Goal: Transaction & Acquisition: Register for event/course

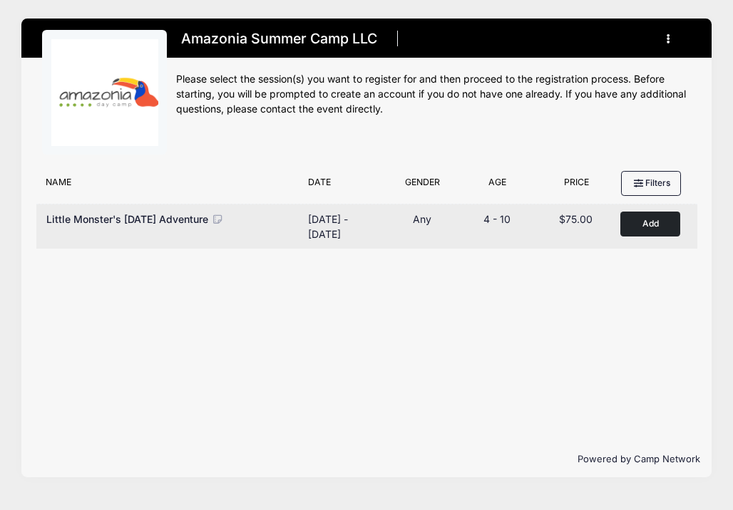
click at [657, 221] on button "Add to Cart" at bounding box center [650, 224] width 60 height 25
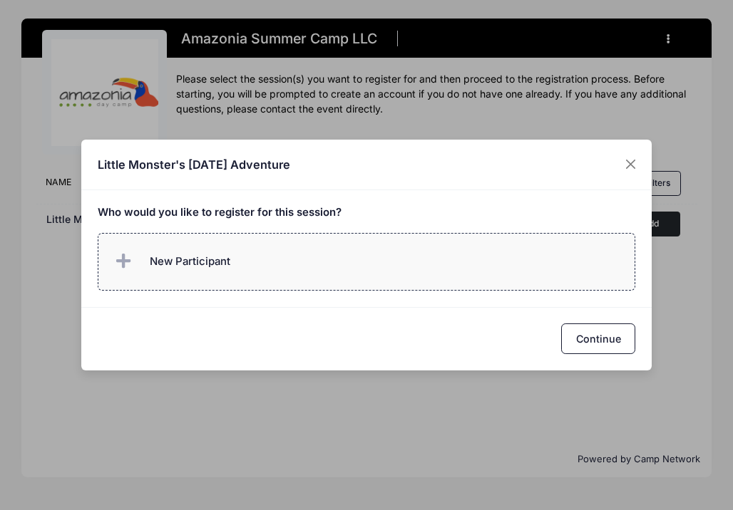
click at [414, 244] on label "New Participant" at bounding box center [367, 262] width 538 height 58
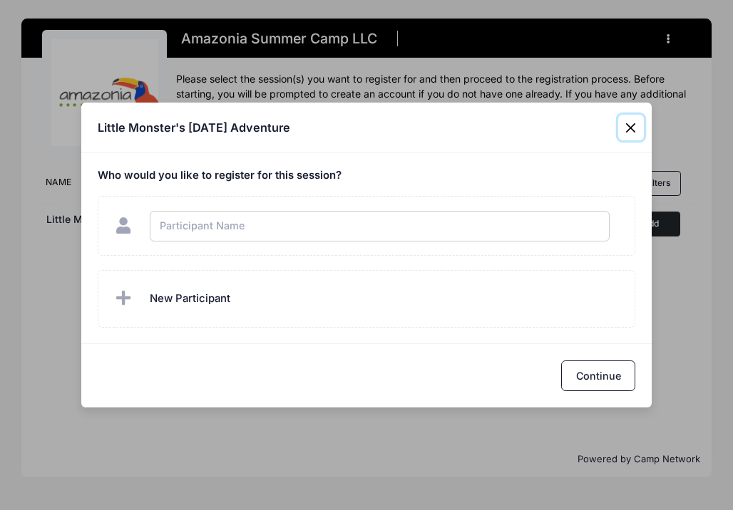
click at [634, 129] on div "Little Monster's Halloween Adventure Who would you like to register for this se…" at bounding box center [366, 255] width 733 height 510
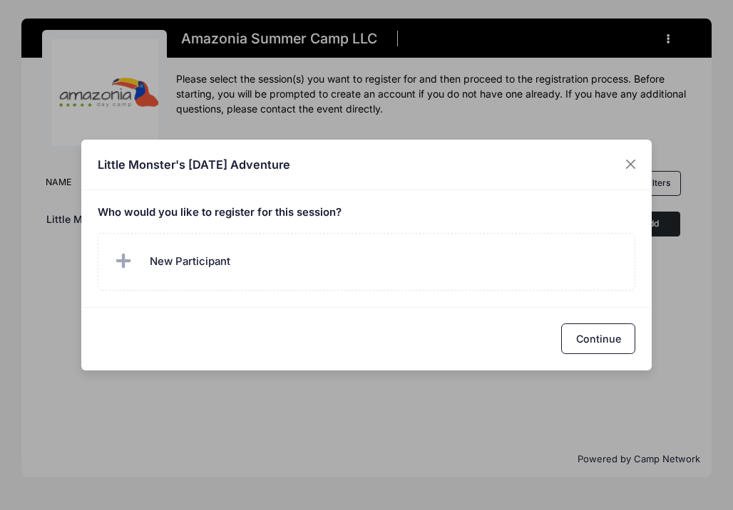
click at [624, 128] on div "Little Monster's Halloween Adventure Who would you like to register for this se…" at bounding box center [366, 255] width 733 height 510
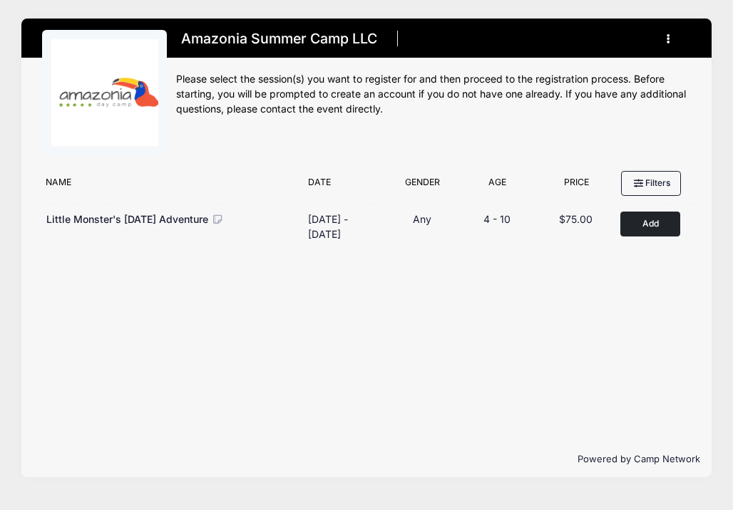
click at [624, 149] on div at bounding box center [366, 255] width 733 height 510
click at [226, 43] on h1 "Amazonia Summer Camp LLC" at bounding box center [278, 38] width 205 height 25
click at [668, 39] on icon "button" at bounding box center [671, 39] width 11 height 0
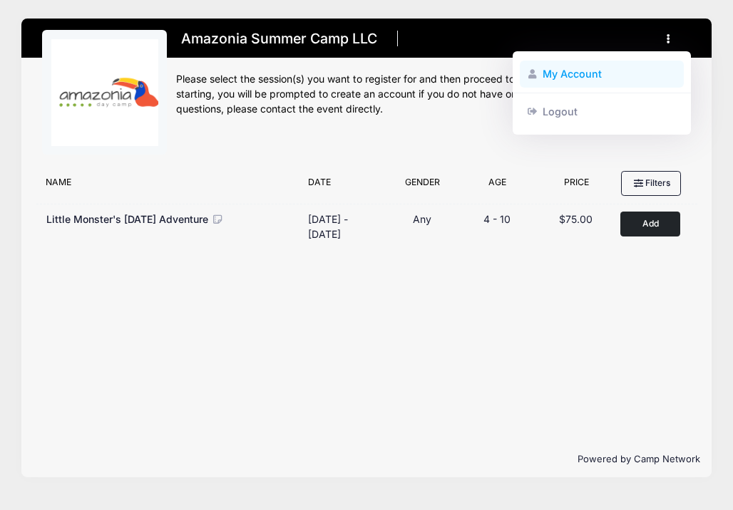
click at [584, 73] on link "My Account" at bounding box center [602, 74] width 165 height 27
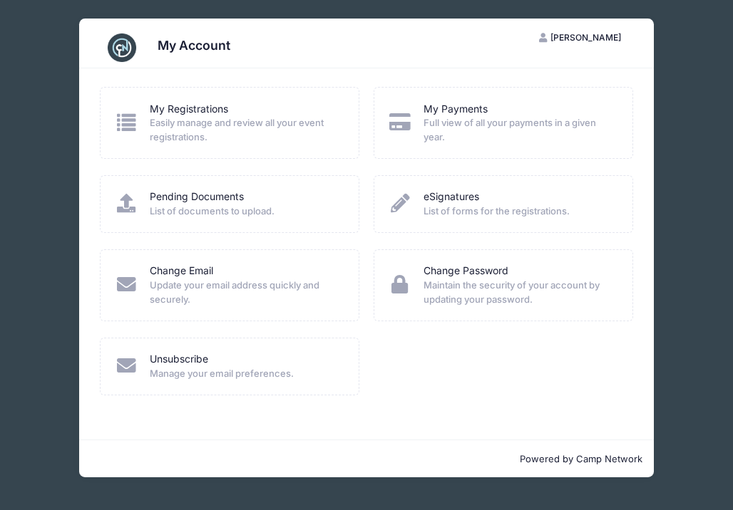
click at [237, 117] on span "Easily manage and review all your event registrations." at bounding box center [245, 130] width 190 height 28
click at [182, 110] on link "My Registrations" at bounding box center [189, 109] width 78 height 15
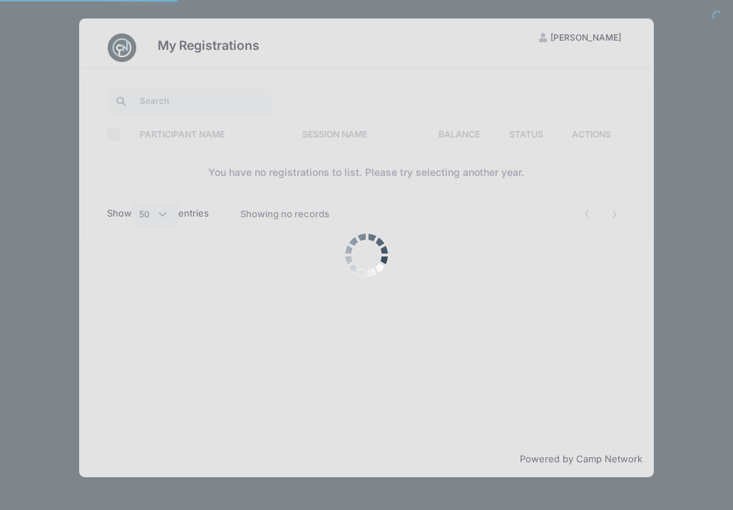
select select "50"
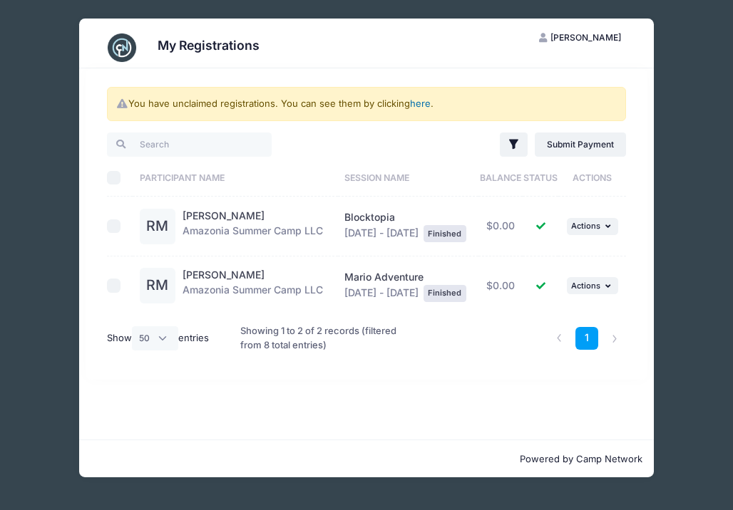
click at [420, 105] on link "here" at bounding box center [420, 103] width 21 height 11
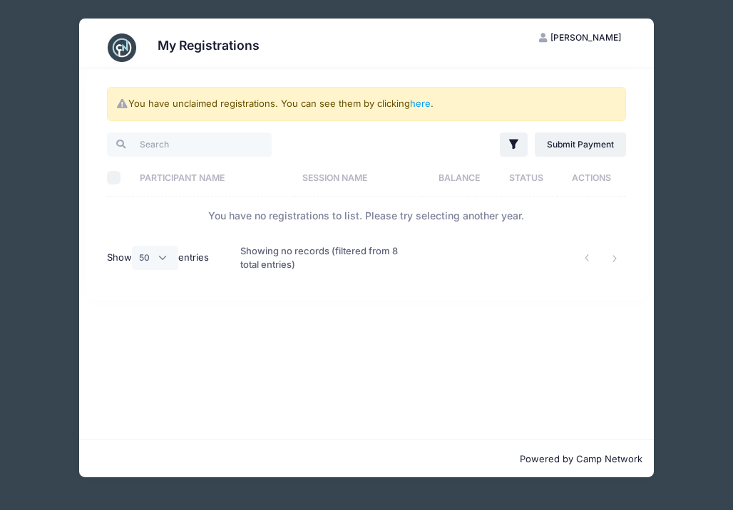
click at [673, 102] on div "My Registrations [PERSON_NAME] My Account Logout You have unclaimed registratio…" at bounding box center [366, 248] width 690 height 496
click at [47, 194] on div "My Registrations [PERSON_NAME] My Account Logout You have unclaimed registratio…" at bounding box center [366, 248] width 690 height 496
click at [678, 222] on div "My Registrations [PERSON_NAME] My Account Logout You have unclaimed registratio…" at bounding box center [366, 248] width 690 height 496
click at [610, 269] on li at bounding box center [615, 259] width 24 height 24
click at [610, 257] on li at bounding box center [615, 259] width 24 height 24
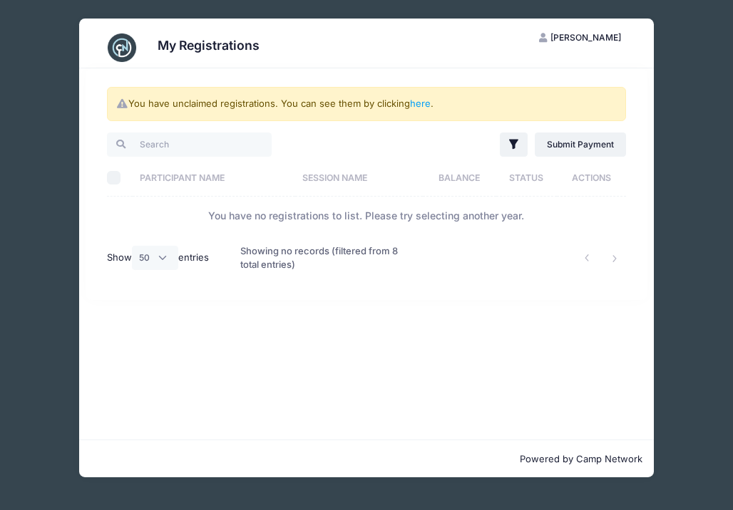
click at [564, 267] on div at bounding box center [522, 258] width 222 height 46
click at [584, 39] on span "[PERSON_NAME]" at bounding box center [585, 37] width 71 height 11
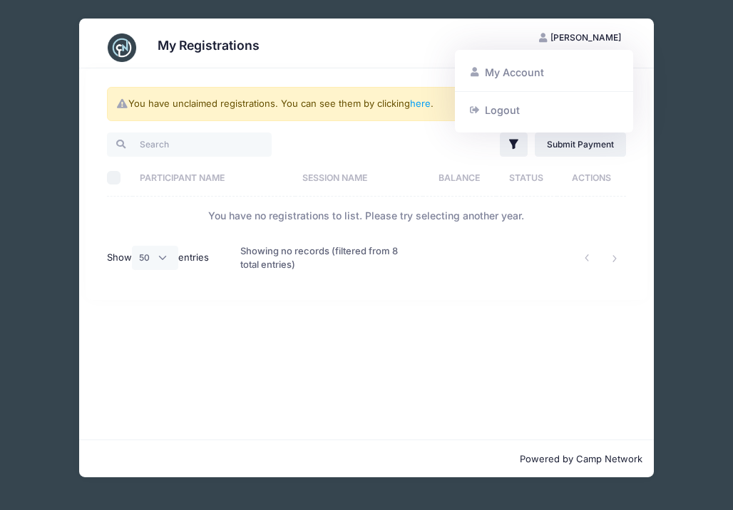
click at [198, 58] on div "My Registrations" at bounding box center [366, 48] width 533 height 40
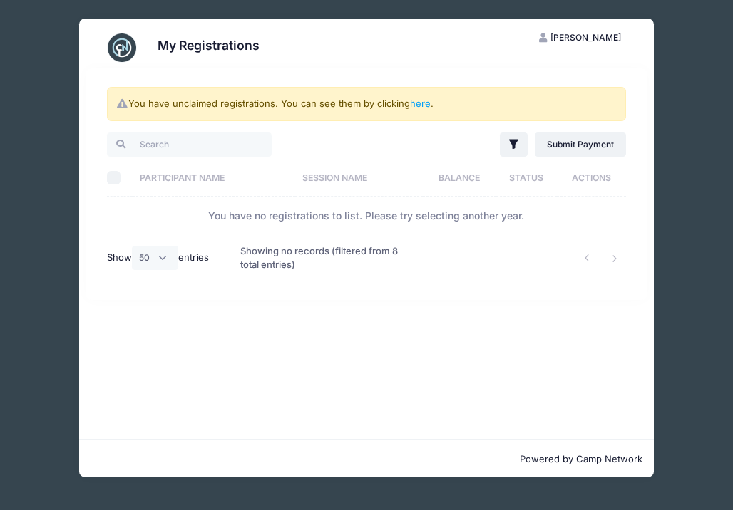
click at [197, 46] on h3 "My Registrations" at bounding box center [209, 45] width 102 height 15
click at [35, 66] on div "My Registrations LM Lauren Myer My Account Logout You have unclaimed registrati…" at bounding box center [366, 248] width 690 height 496
click at [563, 148] on link "Submit Payment" at bounding box center [581, 145] width 92 height 24
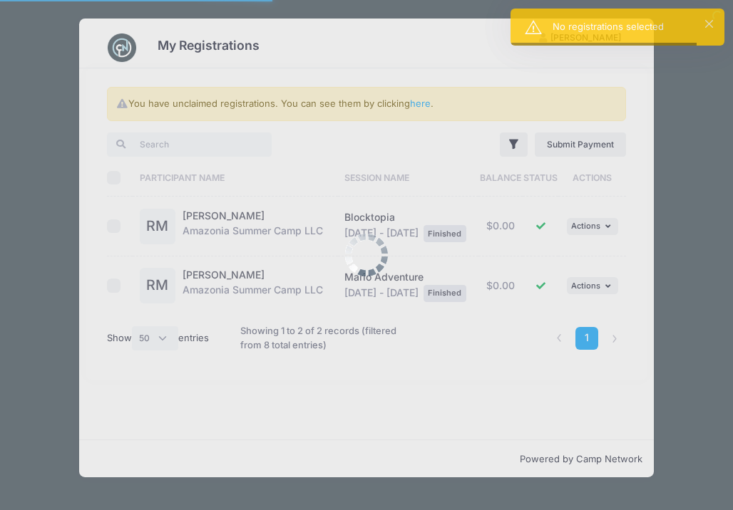
select select "50"
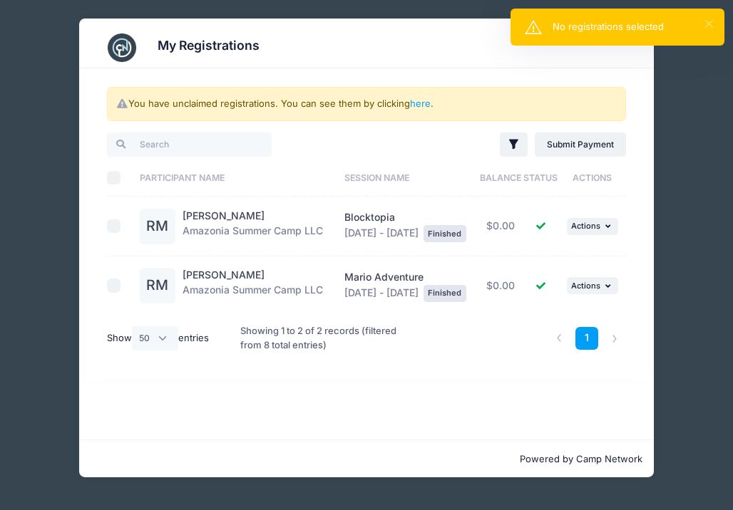
click at [706, 27] on button "×" at bounding box center [709, 24] width 8 height 8
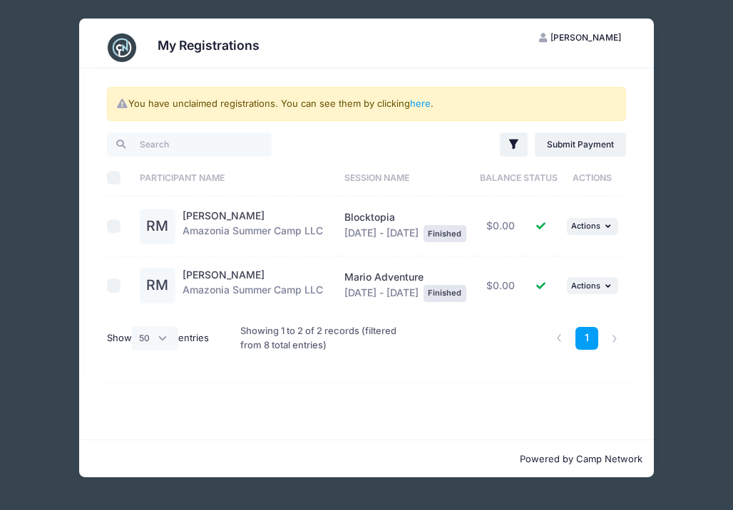
click at [708, 29] on div "My Registrations LM Lauren Myer My Account Logout You have unclaimed registrati…" at bounding box center [366, 248] width 690 height 496
click at [592, 351] on link "1" at bounding box center [587, 339] width 24 height 24
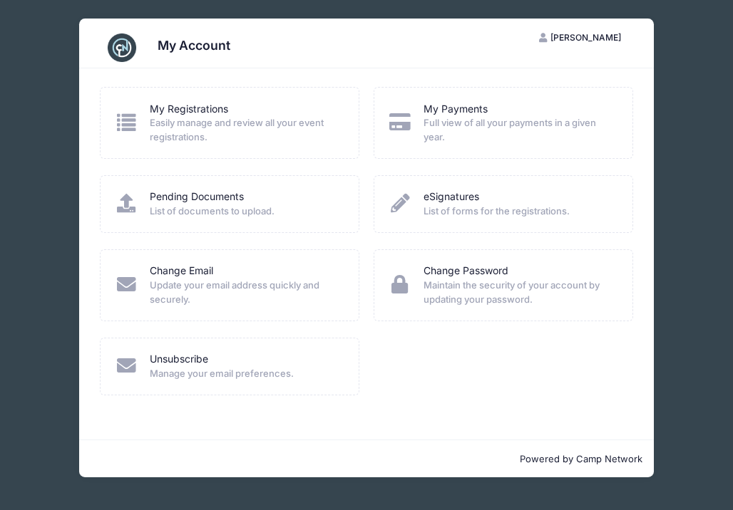
click at [129, 123] on icon at bounding box center [126, 122] width 24 height 19
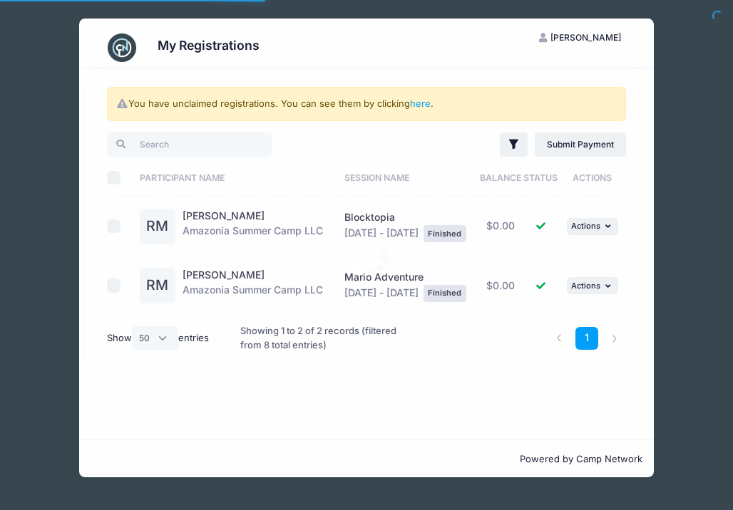
select select "50"
click at [153, 129] on div "You have unclaimed registrations. You can see them by clicking here . Filter Fi…" at bounding box center [366, 223] width 561 height 311
click at [153, 143] on input "search" at bounding box center [189, 145] width 165 height 24
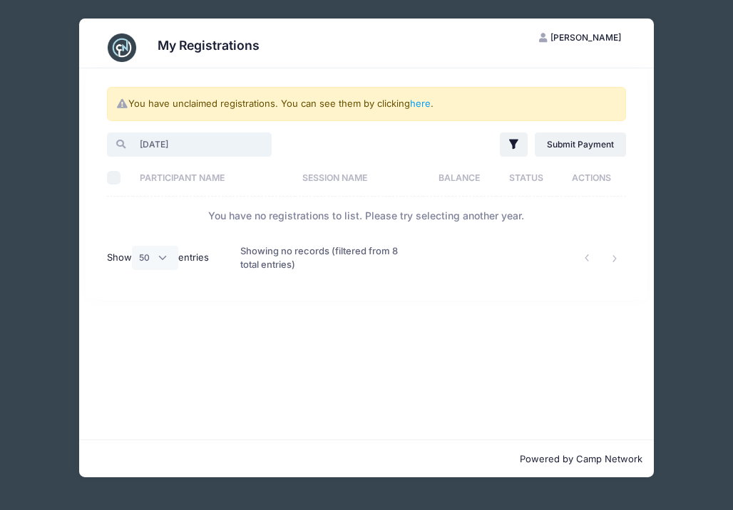
type input "[DATE]"
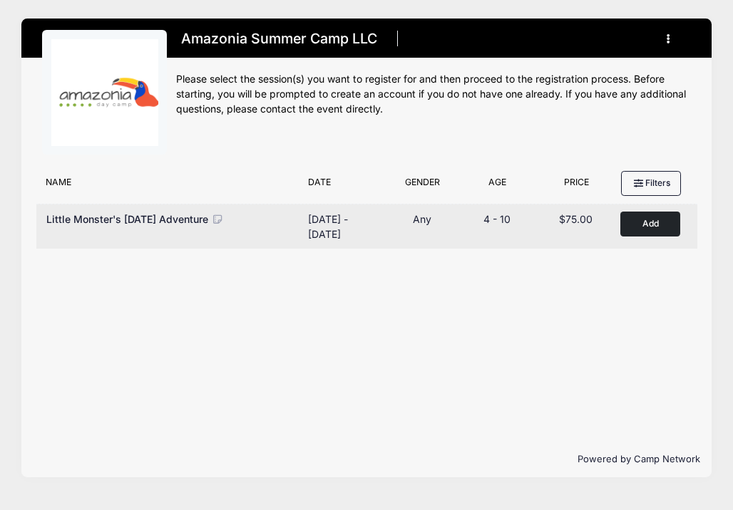
click at [664, 222] on button "Add to Cart" at bounding box center [650, 224] width 60 height 25
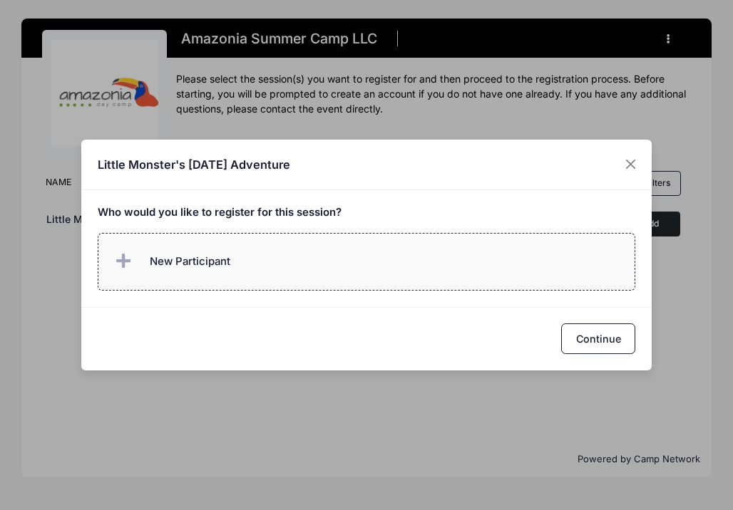
click at [198, 262] on span "New Participant" at bounding box center [190, 262] width 81 height 16
click at [151, 269] on span "New Participant" at bounding box center [190, 262] width 81 height 16
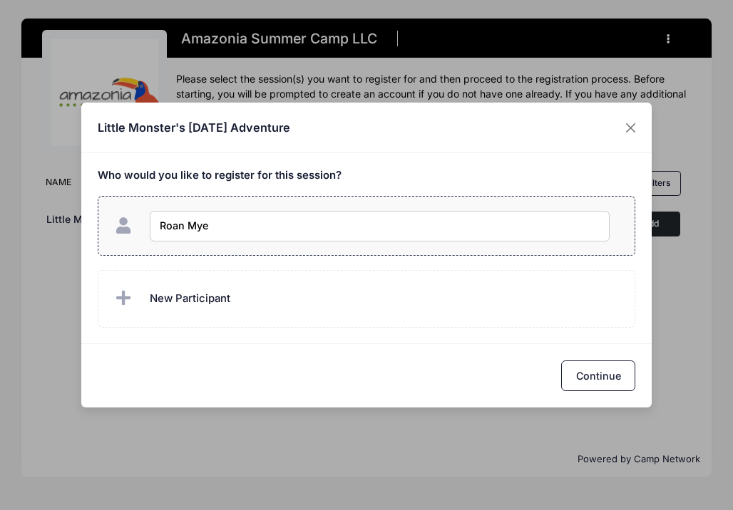
type input "Roan Myer"
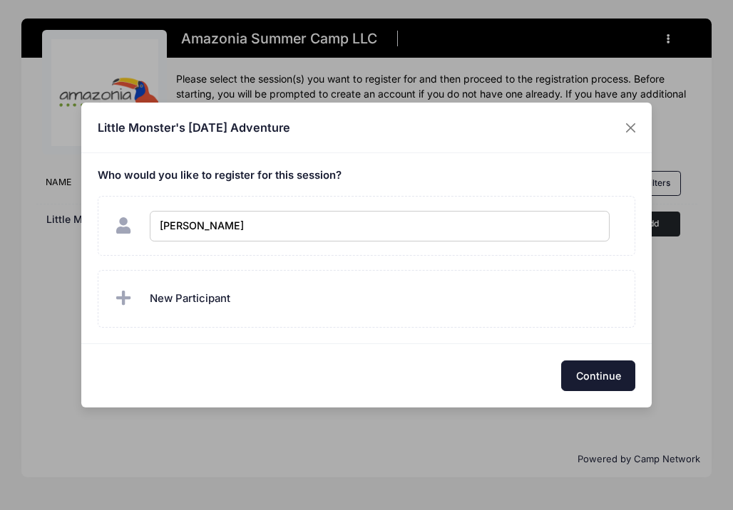
checkbox input "true"
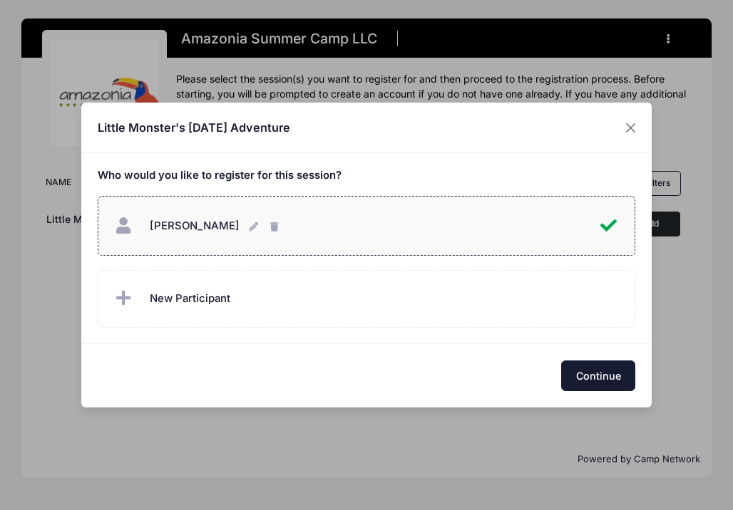
click at [604, 377] on button "Continue" at bounding box center [598, 376] width 74 height 31
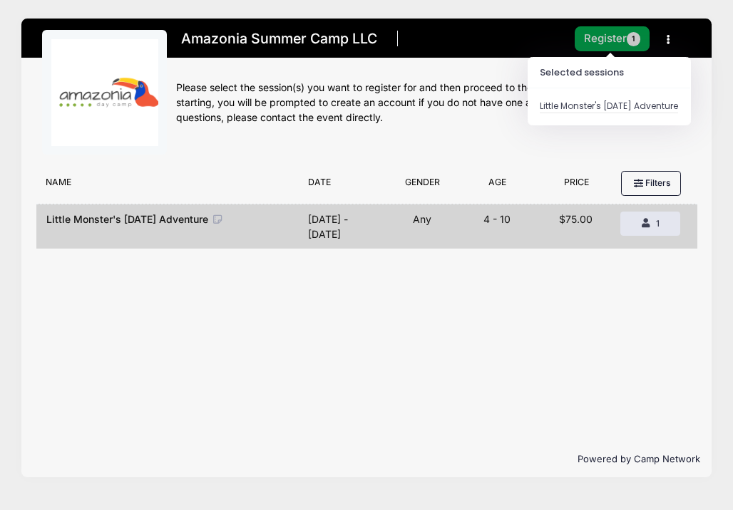
click at [612, 40] on button "Register 1" at bounding box center [612, 38] width 76 height 25
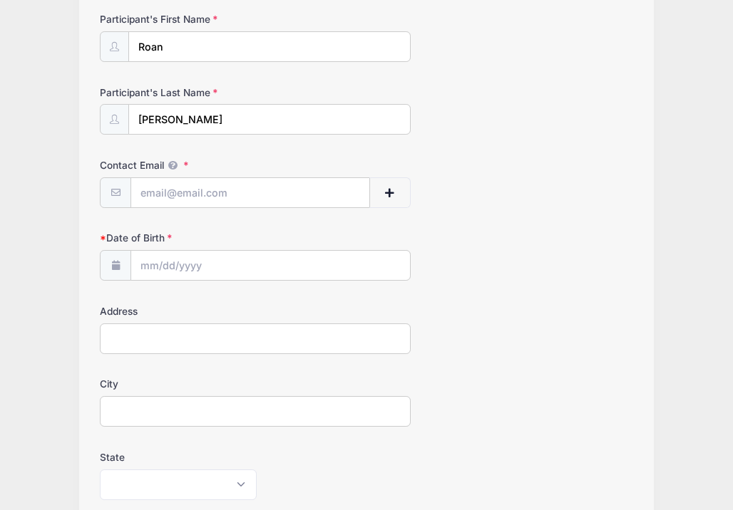
scroll to position [180, 0]
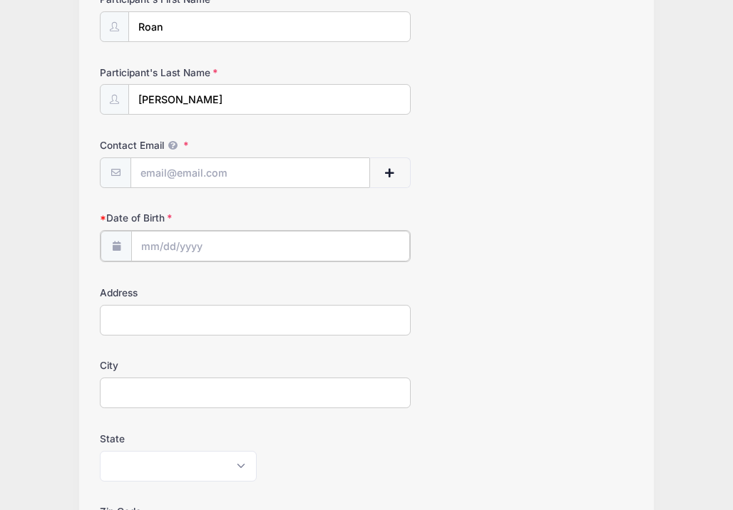
click at [312, 244] on input "Date of Birth" at bounding box center [270, 246] width 279 height 31
click at [514, 151] on div "Contact Email" at bounding box center [366, 163] width 533 height 50
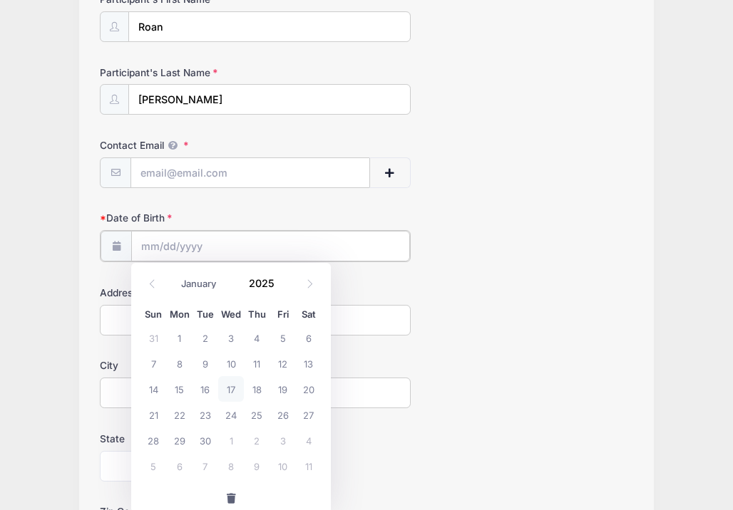
click at [202, 247] on input "Date of Birth" at bounding box center [270, 246] width 279 height 31
click at [154, 282] on icon at bounding box center [152, 283] width 9 height 9
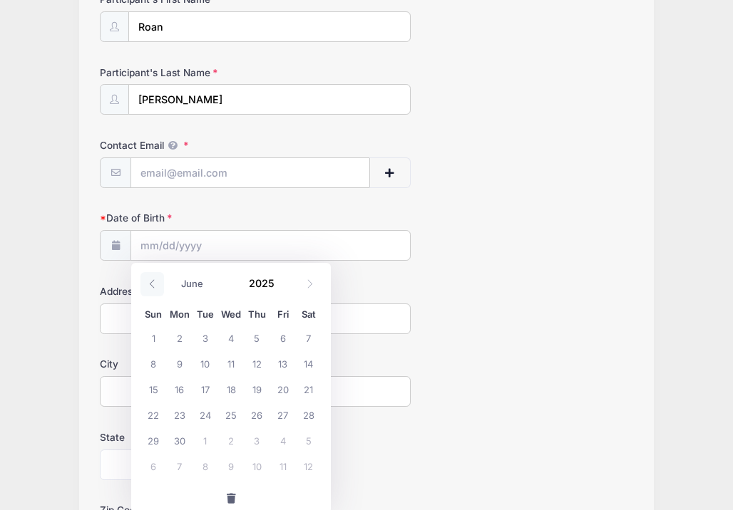
click at [154, 282] on icon at bounding box center [152, 283] width 9 height 9
click at [317, 282] on span at bounding box center [310, 284] width 24 height 24
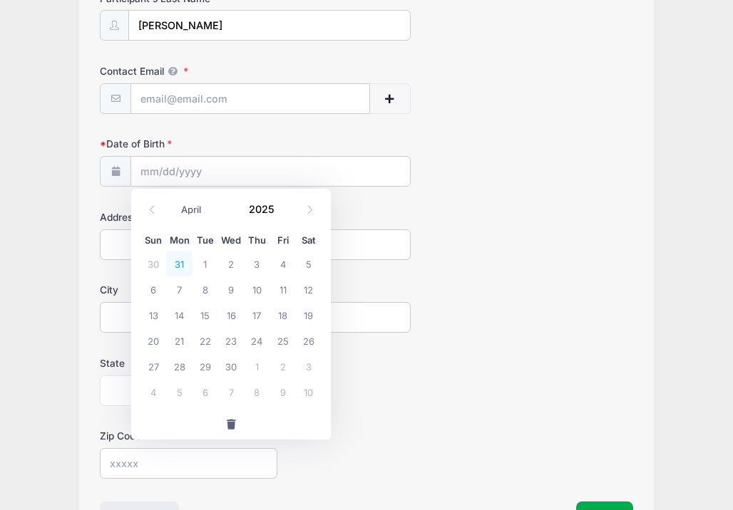
scroll to position [263, 0]
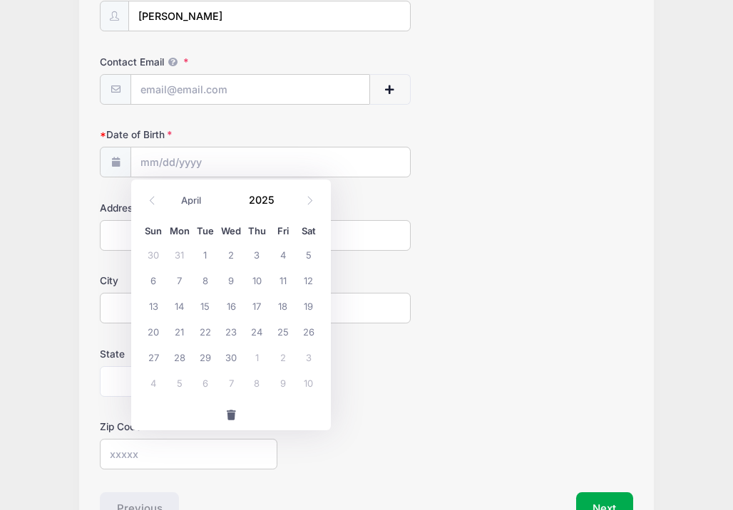
click at [233, 417] on span "button" at bounding box center [230, 416] width 13 height 10
select select "8"
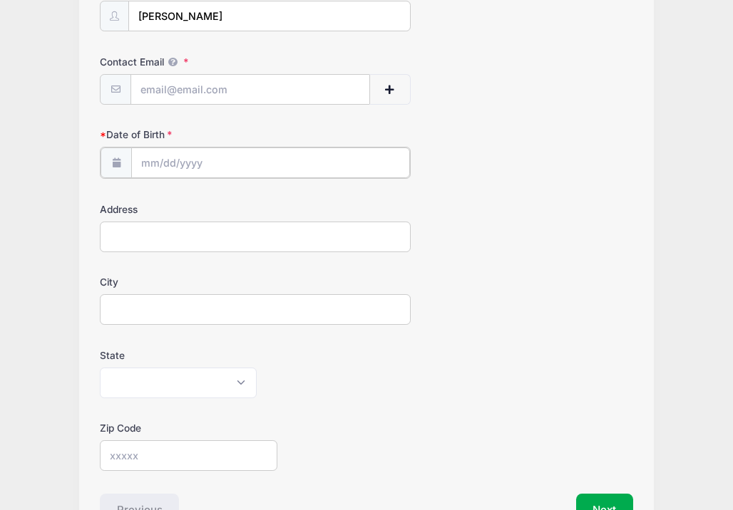
click at [170, 157] on input "Date of Birth" at bounding box center [270, 163] width 279 height 31
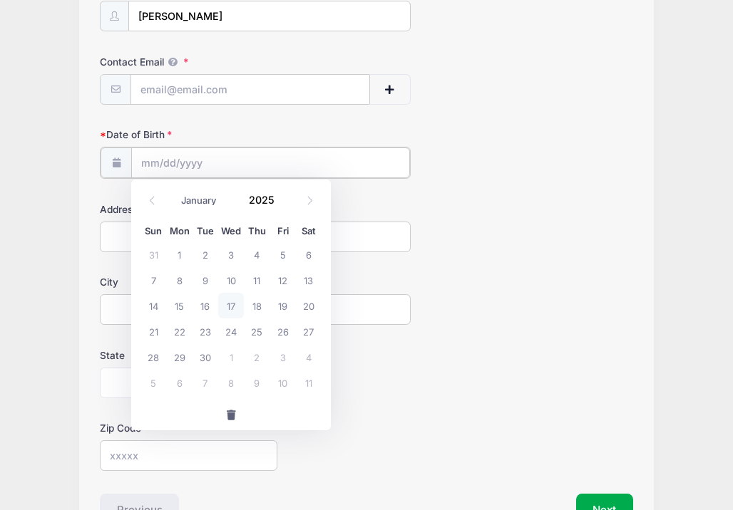
click at [170, 157] on input "Date of Birth" at bounding box center [270, 163] width 279 height 31
click at [170, 158] on input "Date of Birth" at bounding box center [270, 163] width 279 height 31
click at [171, 161] on input "Date of Birth" at bounding box center [270, 163] width 279 height 31
click at [117, 161] on icon at bounding box center [115, 162] width 11 height 9
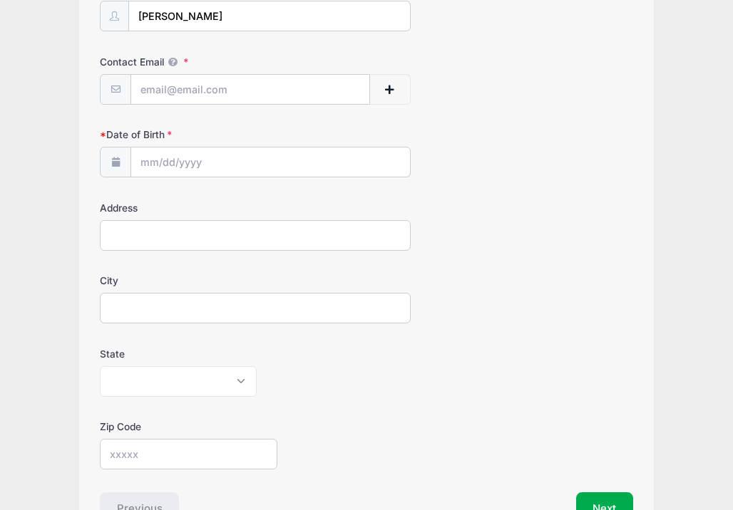
click at [117, 161] on icon at bounding box center [115, 162] width 11 height 9
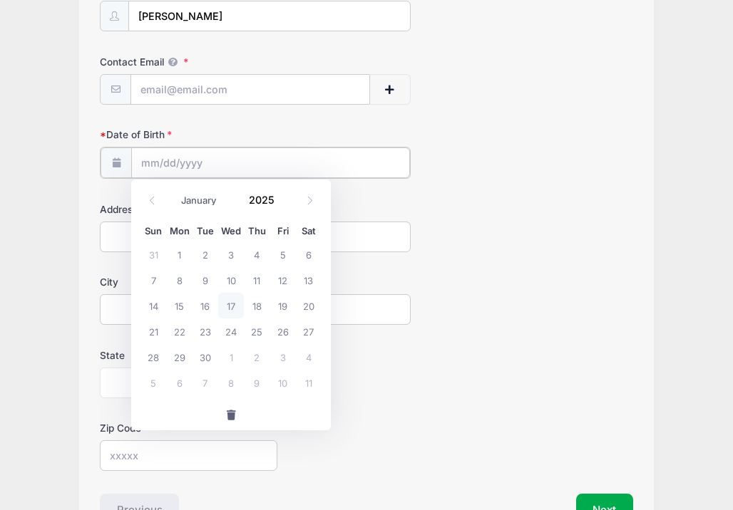
click at [162, 163] on input "Date of Birth" at bounding box center [270, 163] width 279 height 31
click at [255, 197] on input "2025" at bounding box center [265, 200] width 46 height 21
type input "2018"
click at [210, 204] on select "January February March April May June July August September October November De…" at bounding box center [205, 201] width 63 height 19
select select "2"
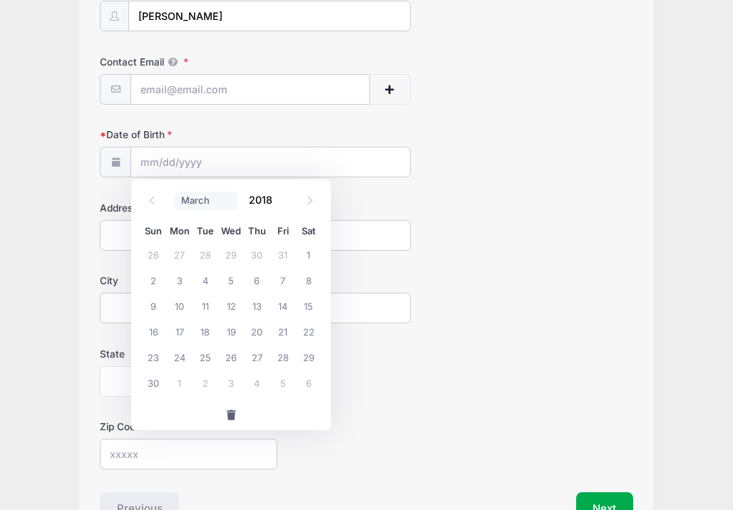
click at [174, 192] on select "January February March April May June July August September October November De…" at bounding box center [205, 201] width 63 height 19
click at [263, 282] on span "8" at bounding box center [257, 280] width 26 height 26
type input "03/08/2018"
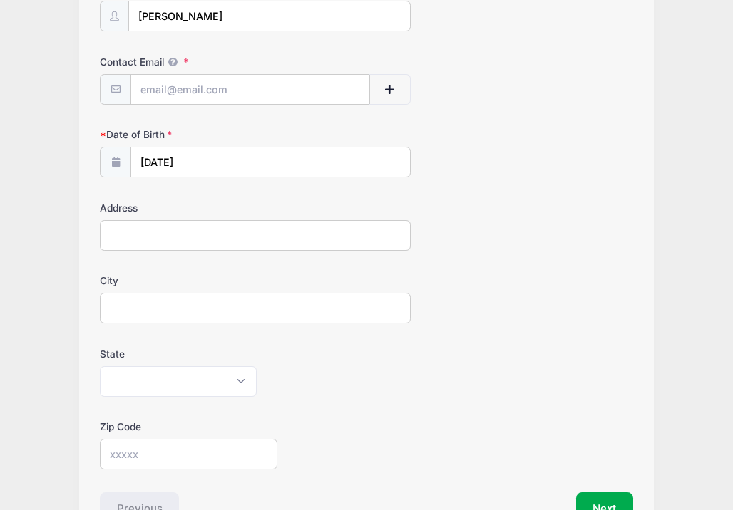
click at [196, 227] on input "Address" at bounding box center [255, 235] width 311 height 31
type input "3837 Downs Road"
type input "[EMAIL_ADDRESS][DOMAIN_NAME]"
type input "Walworth"
select select "NY"
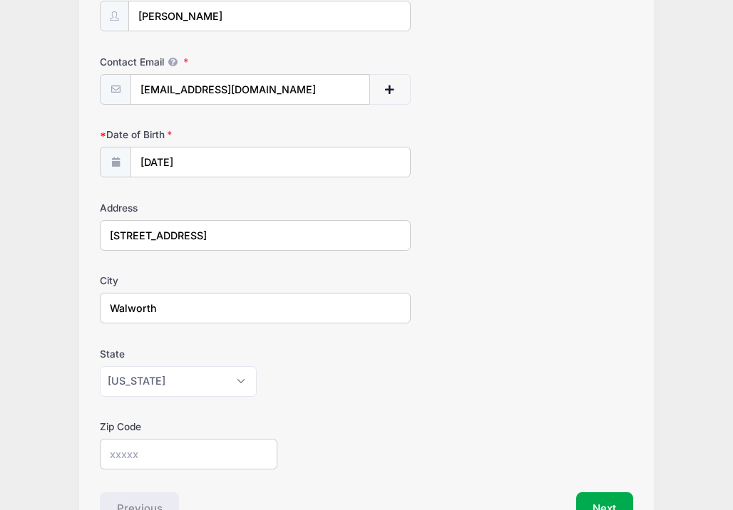
type input "14568"
click at [231, 302] on input "Walworth" at bounding box center [255, 308] width 311 height 31
click at [207, 224] on input "3837 Downs Road" at bounding box center [255, 235] width 311 height 31
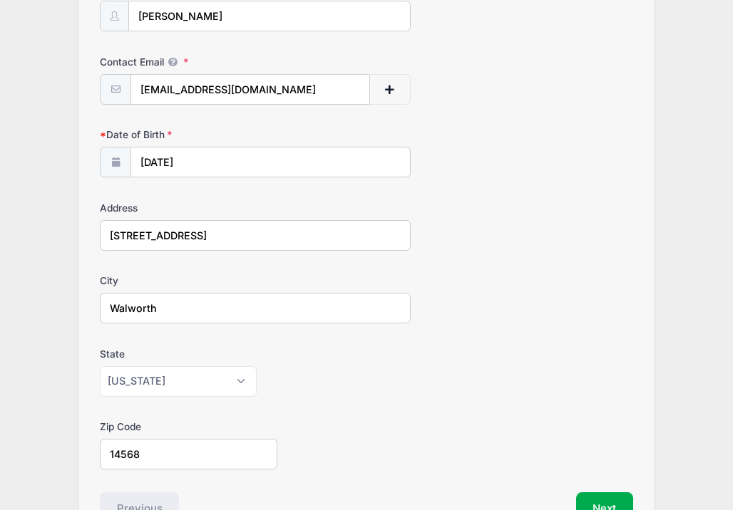
type input "56 Filkins St"
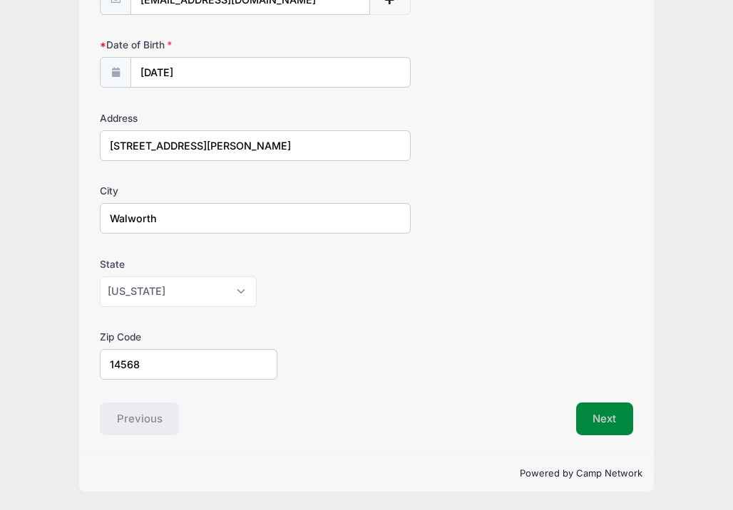
click at [594, 420] on button "Next" at bounding box center [605, 419] width 58 height 33
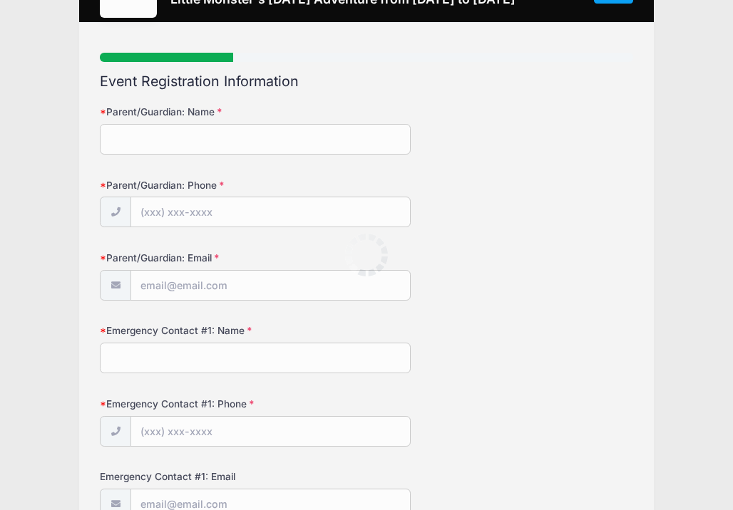
scroll to position [0, 0]
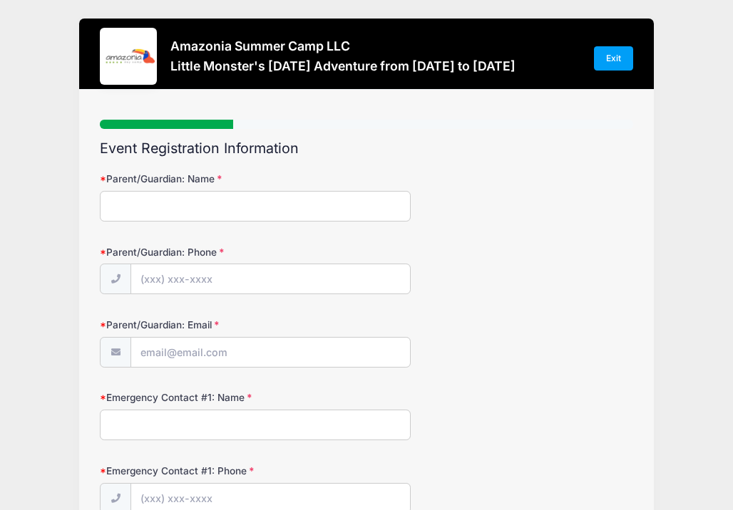
click at [276, 200] on input "Parent/Guardian: Name" at bounding box center [255, 206] width 311 height 31
type input "Lauren Myer"
type input "(9"
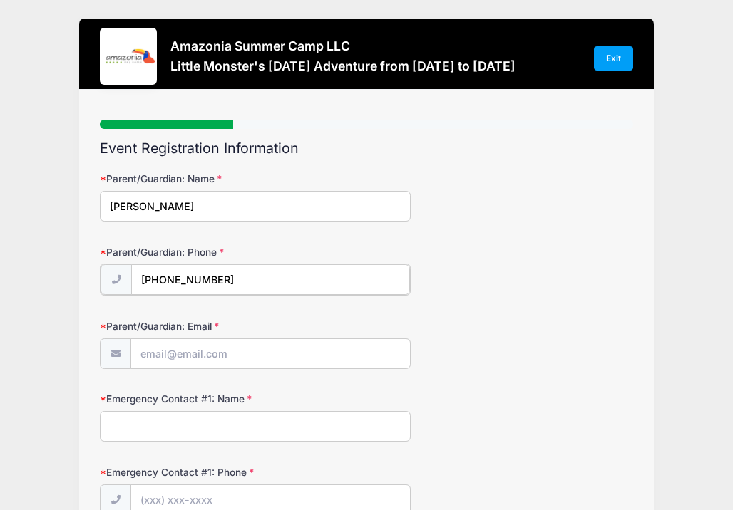
type input "(828) 265-9562"
click at [251, 363] on input "Parent/Guardian: Email" at bounding box center [270, 353] width 279 height 31
type input "lapaiges@gmail.com"
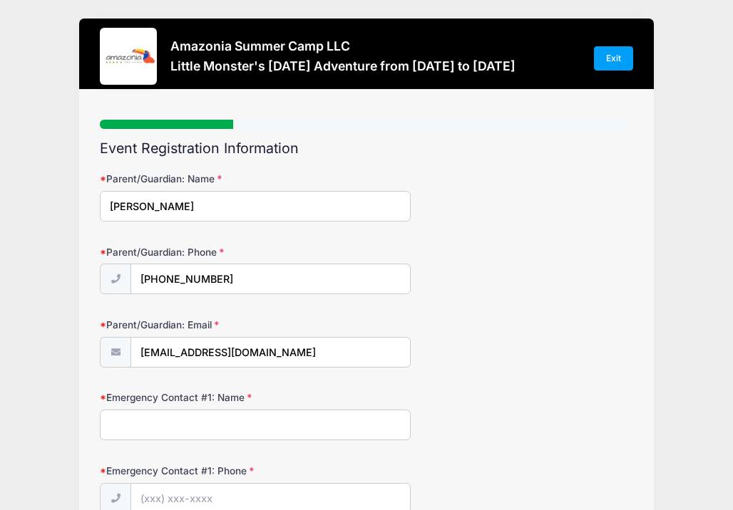
click at [228, 425] on input "Emergency Contact #1: Name" at bounding box center [255, 425] width 311 height 31
type input "A"
type input "Brian Myer"
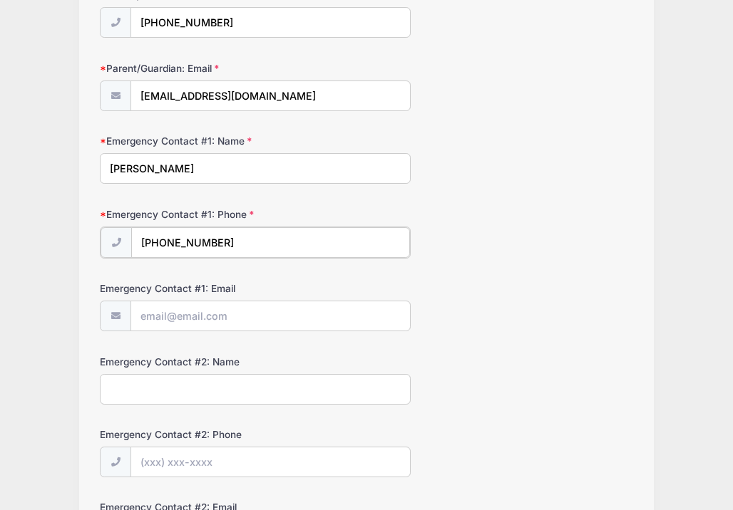
scroll to position [255, 0]
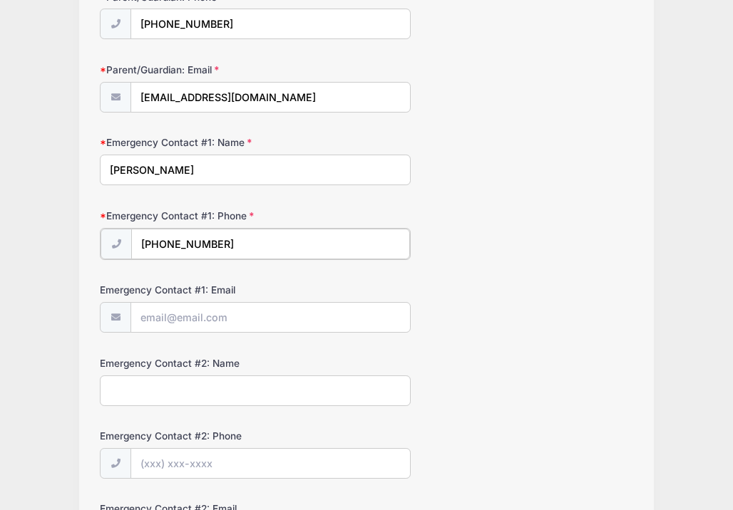
type input "(585) 406-0964"
click at [181, 322] on input "Emergency Contact #1: Email" at bounding box center [270, 316] width 279 height 31
click at [172, 310] on input "Emergency Contact #1: Email" at bounding box center [270, 316] width 279 height 31
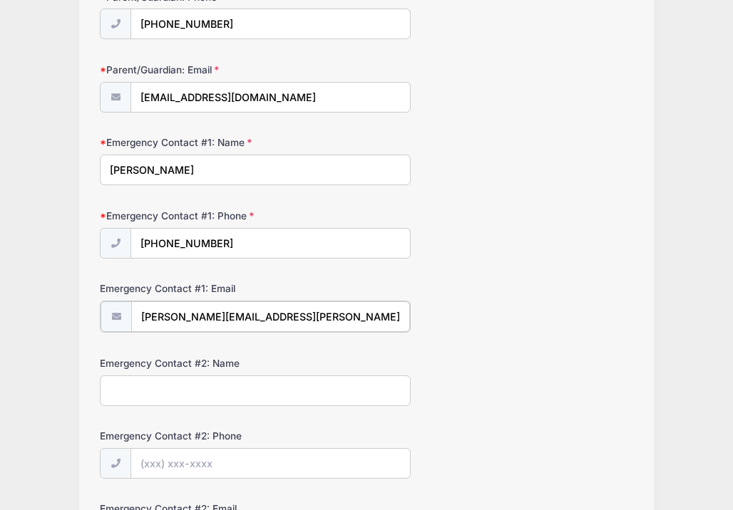
type input "brian.w.myer@gmail.com"
click at [175, 393] on input "Emergency Contact #2: Name" at bounding box center [255, 389] width 311 height 31
type input "Angela Owen"
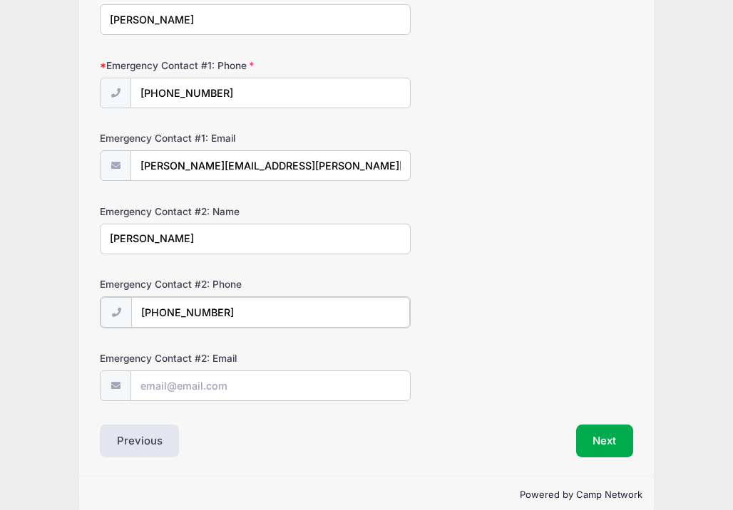
scroll to position [406, 0]
type input "(828) 406-4445"
click at [182, 381] on input "Emergency Contact #2: Email" at bounding box center [270, 384] width 279 height 31
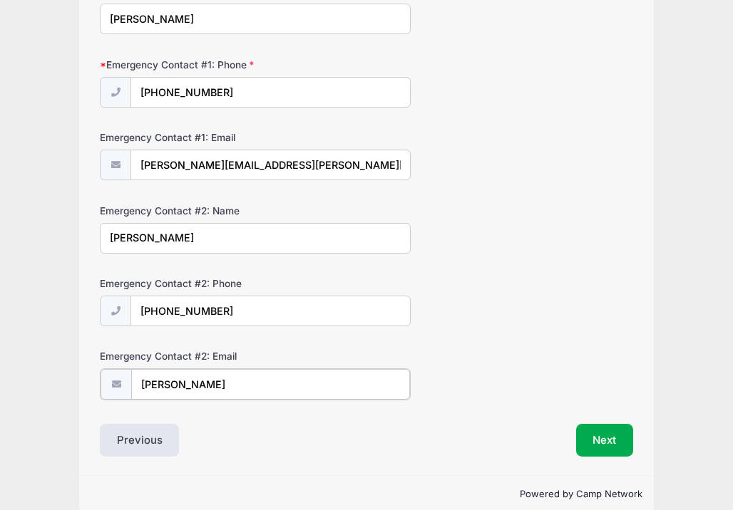
paste input "1angelaowen@gmail.com"
click at [226, 391] on input "angela1angelaowen@gmail.com" at bounding box center [270, 384] width 279 height 31
paste input "text"
click at [226, 391] on input "1angelaowen@gmail.com" at bounding box center [270, 384] width 279 height 31
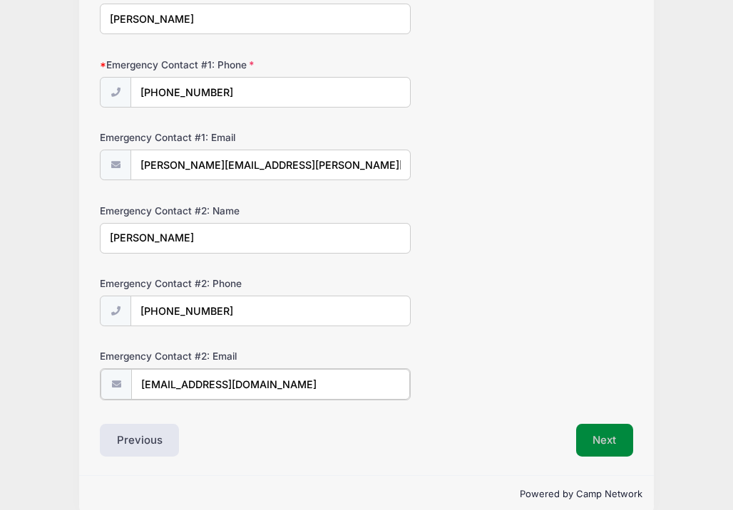
type input "1angelaowen@gmail.com"
click at [614, 447] on button "Next" at bounding box center [605, 439] width 58 height 33
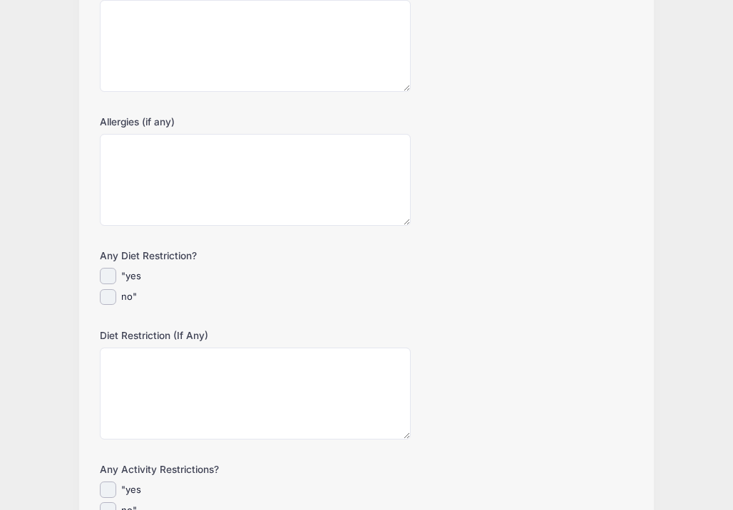
scroll to position [192, 0]
click at [109, 299] on input "no"" at bounding box center [108, 296] width 16 height 16
checkbox input "true"
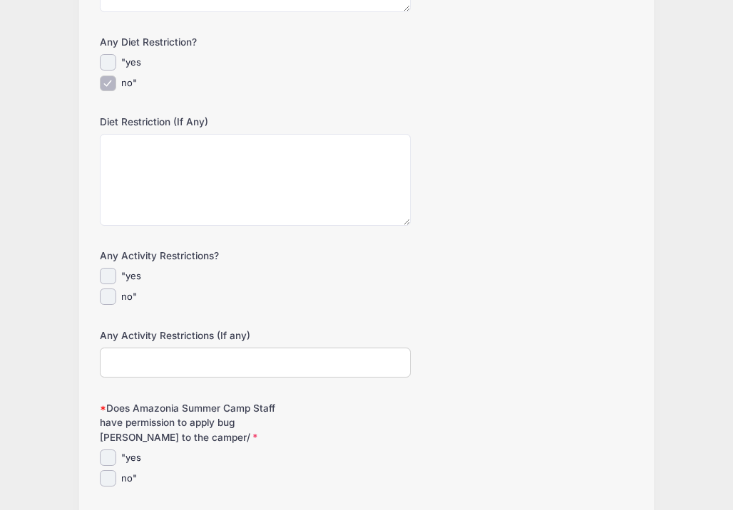
scroll to position [408, 0]
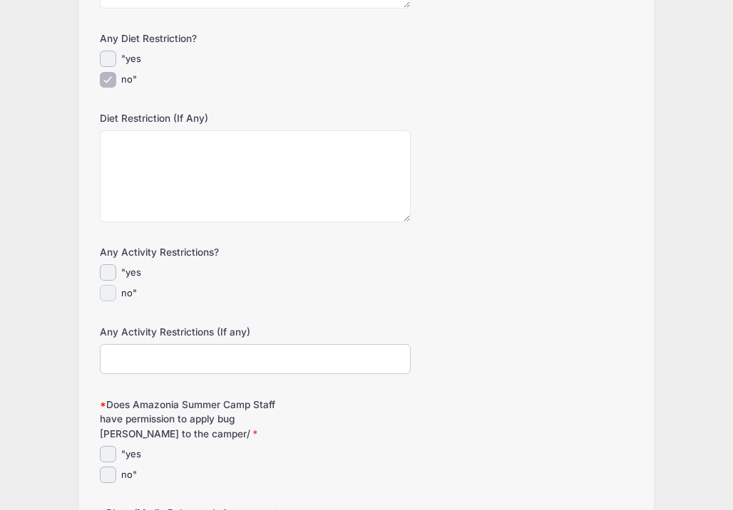
click at [109, 299] on input "no"" at bounding box center [108, 293] width 16 height 16
checkbox input "true"
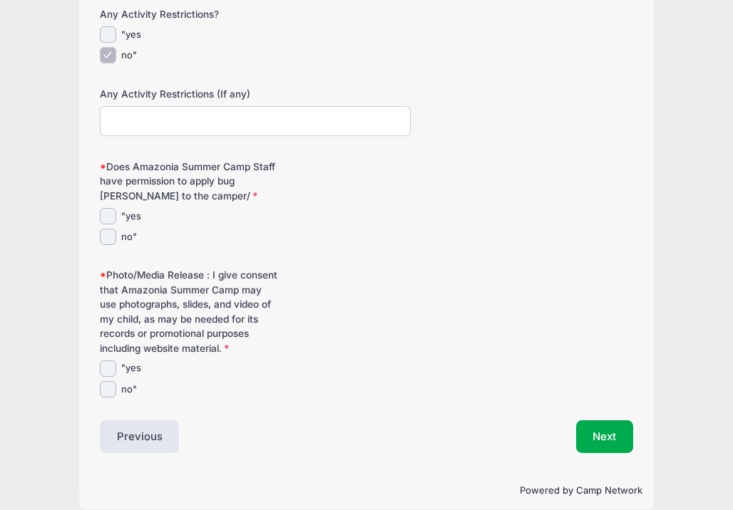
scroll to position [647, 0]
click at [106, 207] on input ""yes" at bounding box center [108, 215] width 16 height 16
checkbox input "true"
click at [105, 376] on input ""yes" at bounding box center [108, 368] width 16 height 16
checkbox input "true"
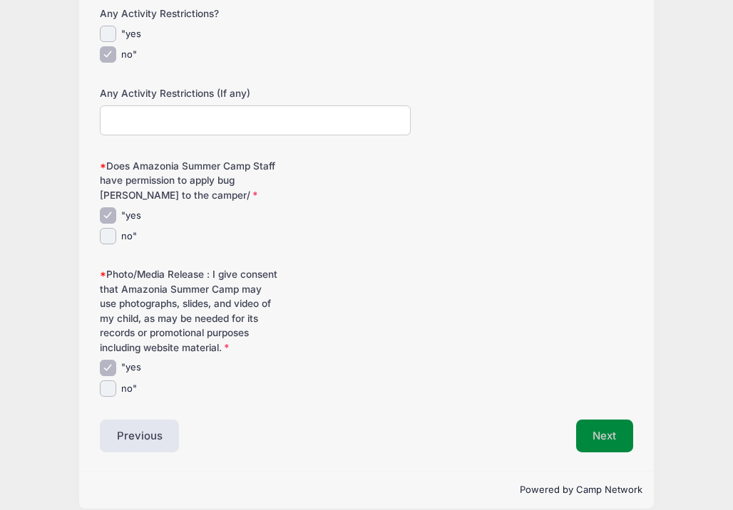
click at [618, 453] on button "Next" at bounding box center [605, 436] width 58 height 33
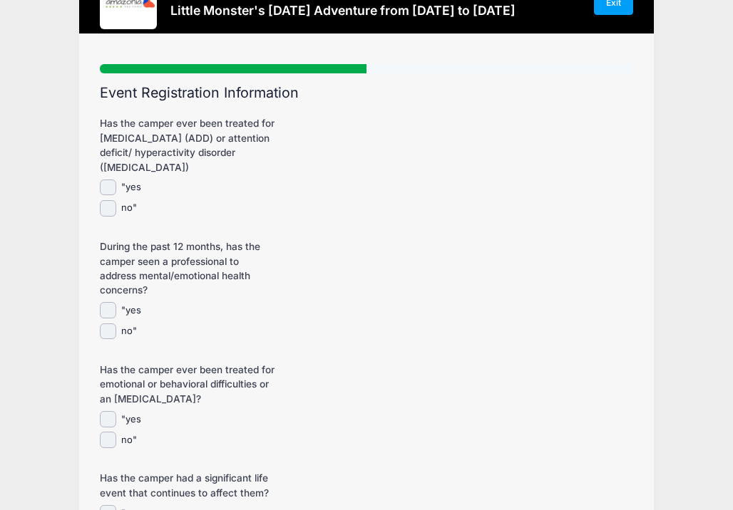
scroll to position [58, 0]
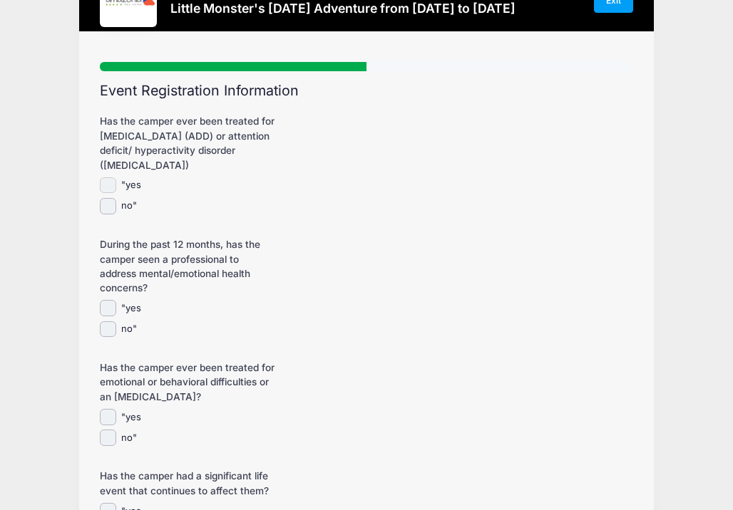
click at [112, 186] on input ""yes" at bounding box center [108, 185] width 16 height 16
checkbox input "true"
click at [111, 330] on input "no"" at bounding box center [108, 329] width 16 height 16
checkbox input "true"
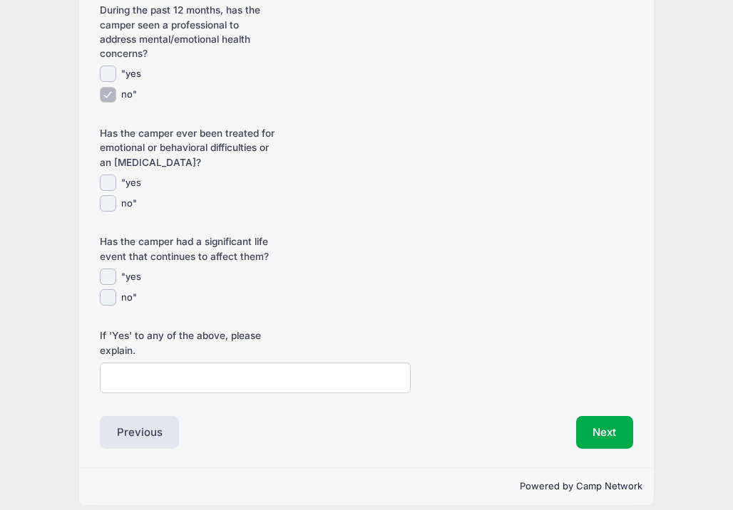
scroll to position [296, 0]
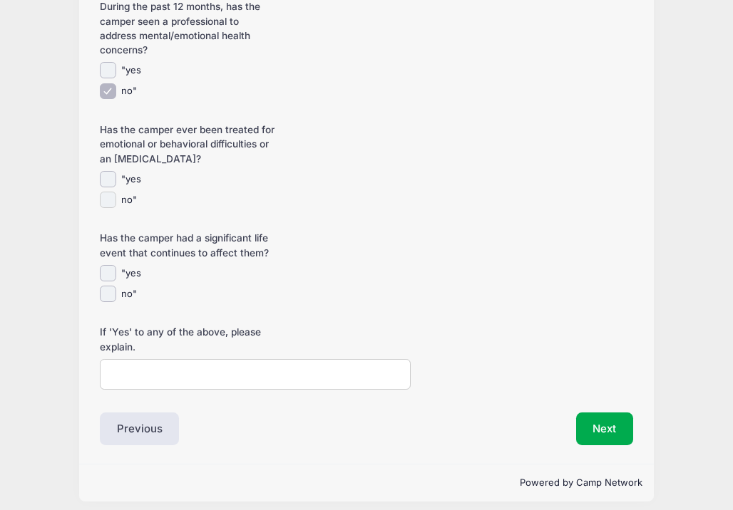
click at [103, 204] on input "no"" at bounding box center [108, 200] width 16 height 16
checkbox input "true"
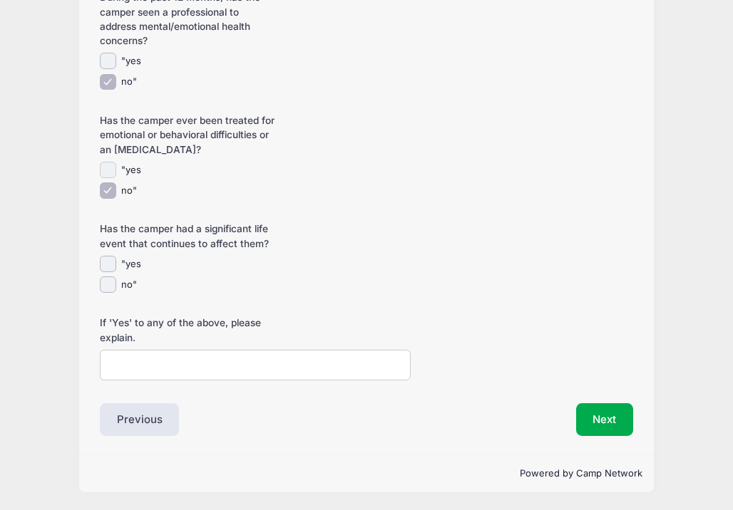
click at [110, 168] on input ""yes" at bounding box center [108, 170] width 16 height 16
checkbox input "true"
click at [105, 289] on input "no"" at bounding box center [108, 285] width 16 height 16
checkbox input "true"
click at [150, 371] on input "If 'Yes' to any of the above, please explain." at bounding box center [255, 365] width 311 height 31
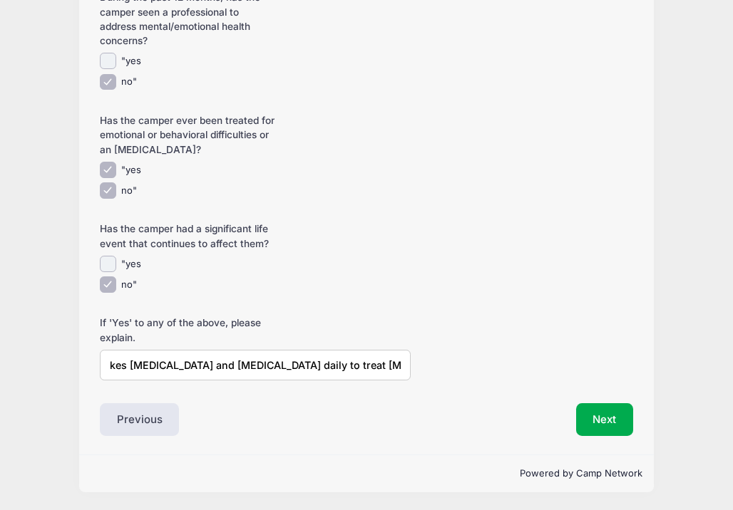
scroll to position [0, 46]
type input "Roan takes methylphenidate and guanfacine daily to treat impulsivity"
click at [606, 420] on button "Next" at bounding box center [605, 419] width 58 height 33
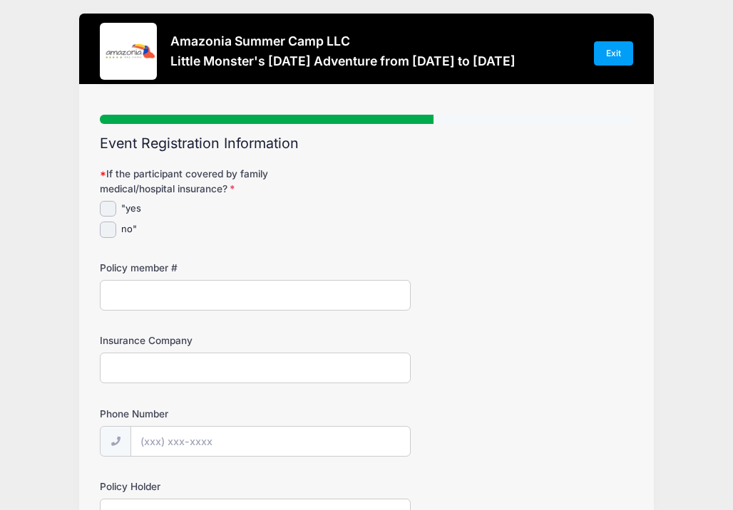
scroll to position [0, 0]
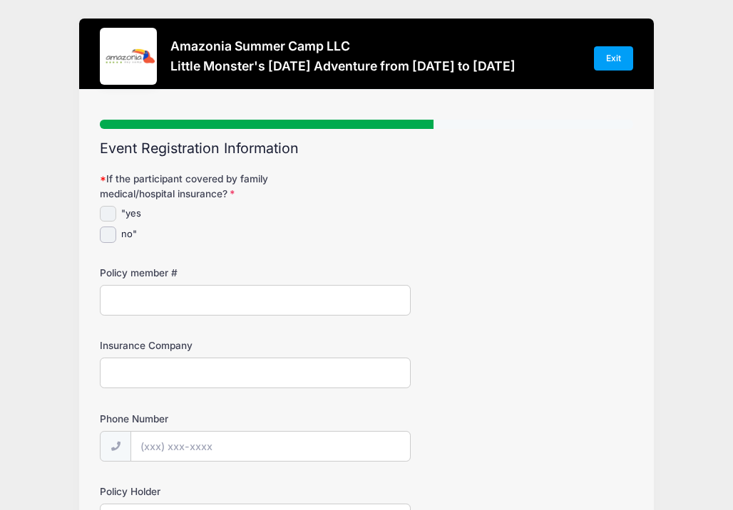
click at [112, 214] on input ""yes" at bounding box center [108, 214] width 16 height 16
checkbox input "true"
click at [153, 307] on input "Policy member #" at bounding box center [255, 300] width 311 height 31
type input "VYA201791379"
click at [162, 370] on input "Insurance Company" at bounding box center [255, 373] width 311 height 31
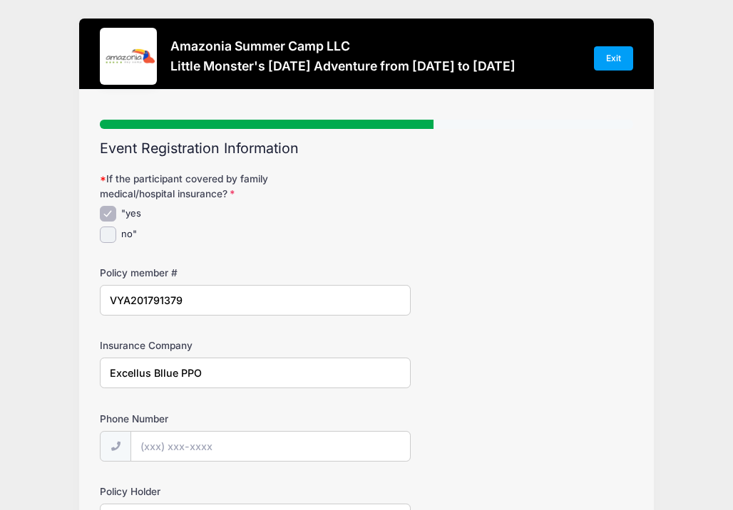
type input "Excellus Bllue PPO"
click at [156, 441] on input "Phone Number" at bounding box center [270, 447] width 279 height 31
click at [158, 441] on input "Phone Number" at bounding box center [270, 447] width 279 height 31
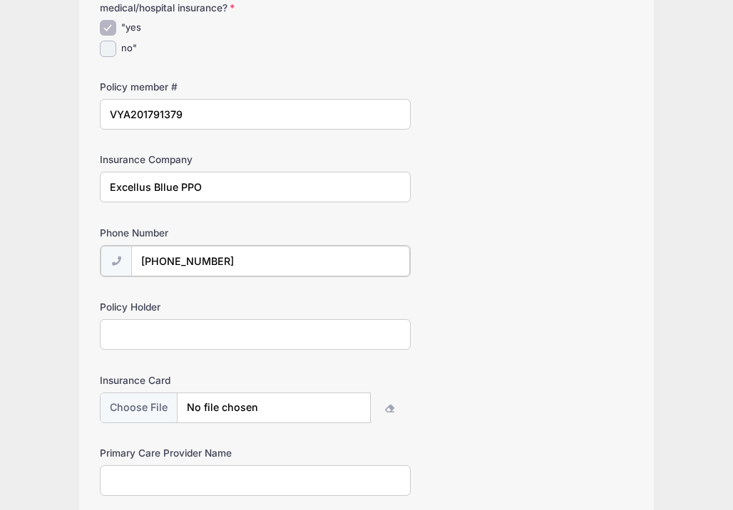
scroll to position [187, 0]
type input "(585) 406-0964"
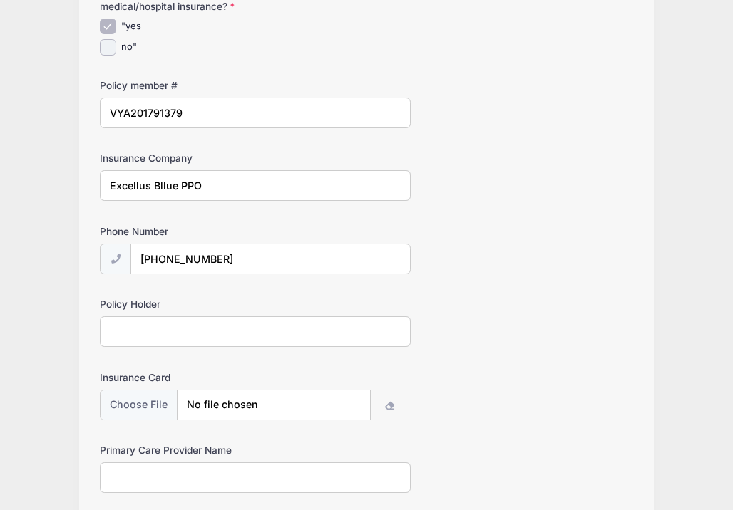
click at [123, 340] on input "Policy Holder" at bounding box center [255, 331] width 311 height 31
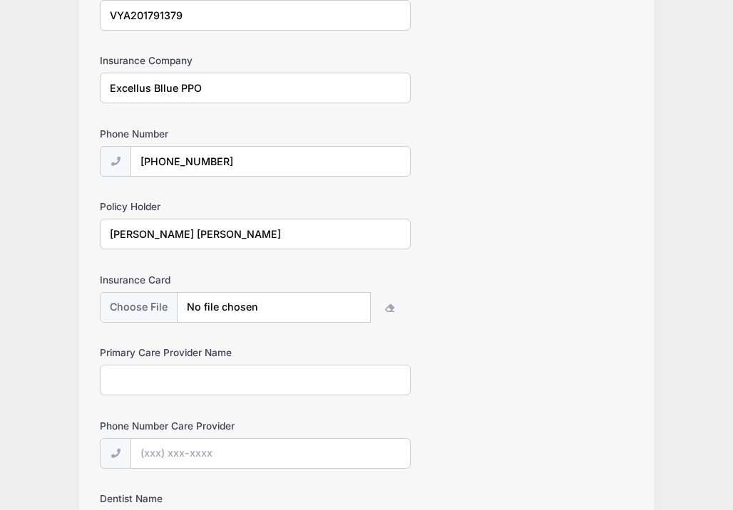
scroll to position [354, 0]
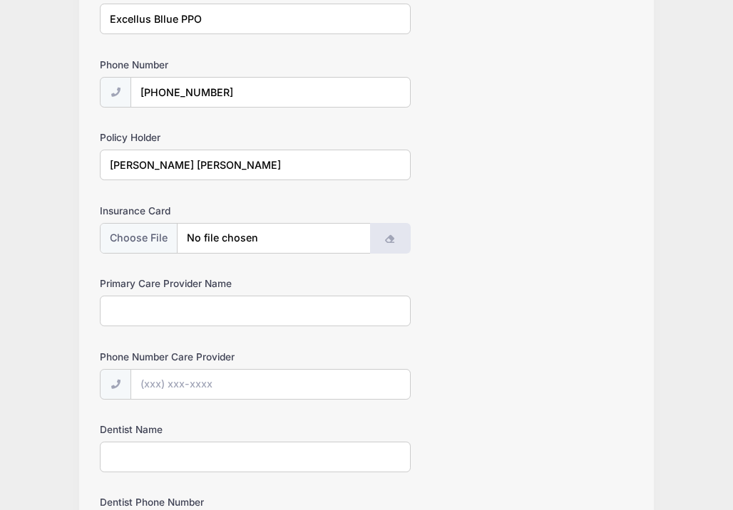
type input "Brian Walker Myer"
click at [387, 240] on icon "button" at bounding box center [389, 240] width 11 height 0
click at [332, 279] on div "Primary Care Provider Name" at bounding box center [366, 302] width 533 height 50
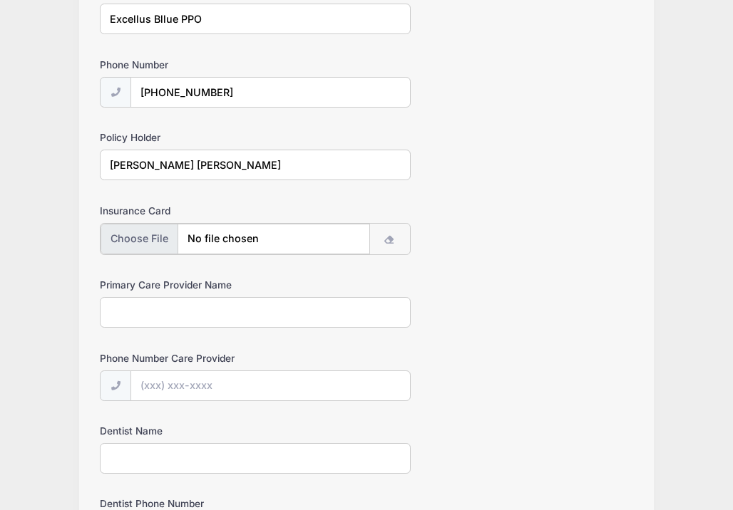
click at [142, 238] on input "file" at bounding box center [234, 239] width 269 height 31
type input "C:\fakepath\IMG_6944.jpeg"
click at [155, 312] on input "Primary Care Provider Name" at bounding box center [255, 311] width 311 height 31
type input "L"
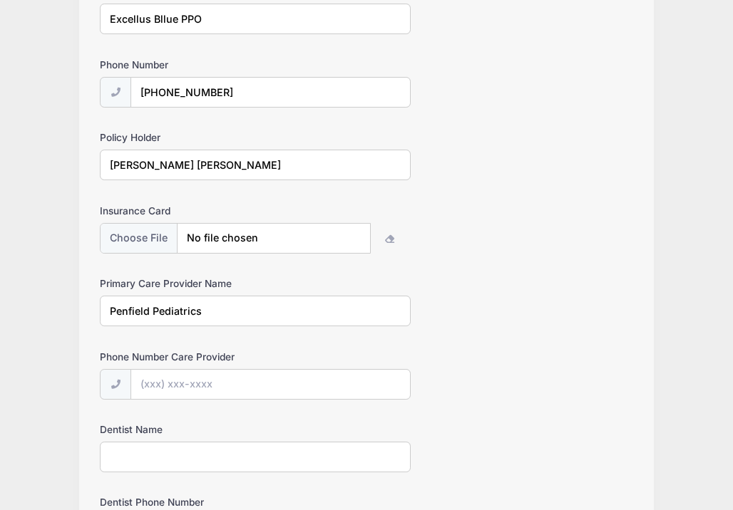
type input "Penfield Pediatrics"
click at [177, 391] on input "Phone Number Care Provider" at bounding box center [270, 385] width 279 height 31
type input "(585) 377-0840"
click at [182, 459] on input "Dentist Name" at bounding box center [255, 457] width 311 height 31
type input "D"
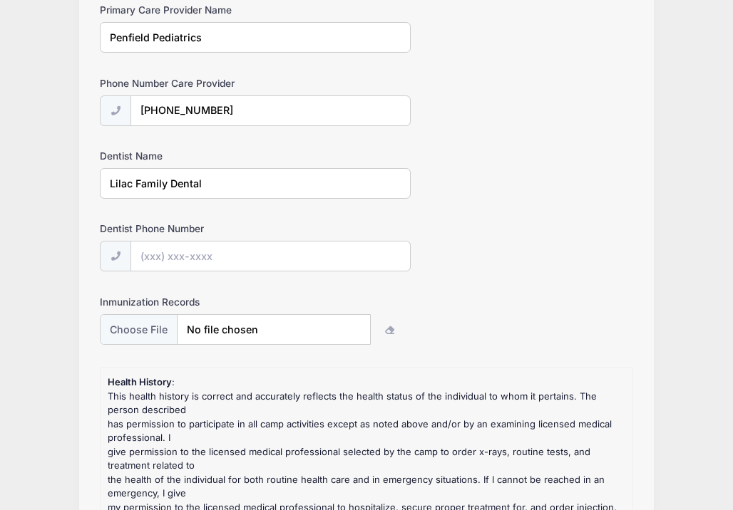
scroll to position [627, 0]
type input "Lilac Family Dental"
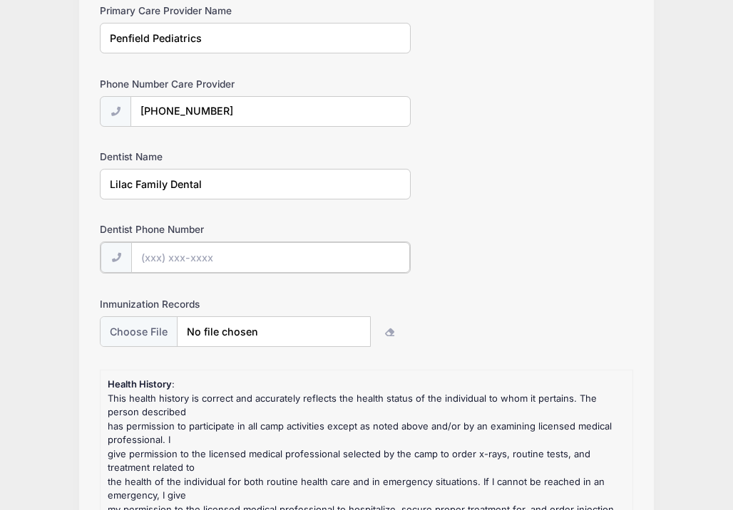
click at [175, 256] on input "Dentist Phone Number" at bounding box center [270, 257] width 279 height 31
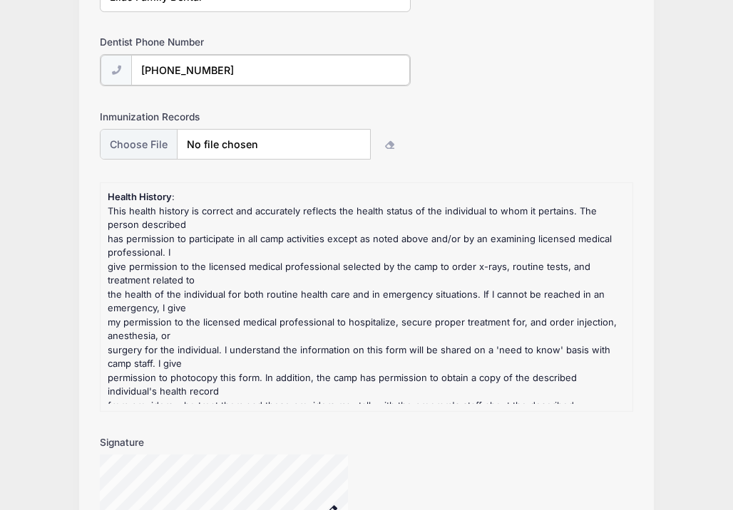
scroll to position [814, 0]
type input "(585) 586-4674"
click at [172, 145] on input "file" at bounding box center [234, 144] width 269 height 31
type input "C:\fakepath\Roan Health Forms 2025.pdf"
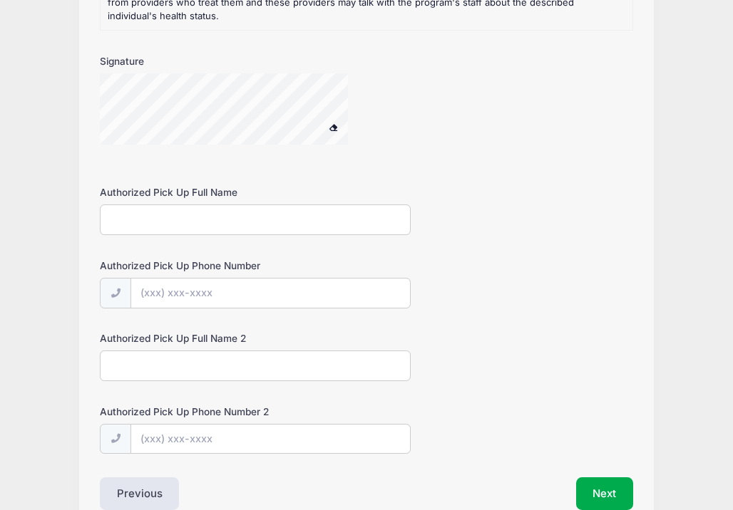
scroll to position [1193, 0]
click at [291, 222] on input "Authorized Pick Up Full Name" at bounding box center [255, 221] width 311 height 31
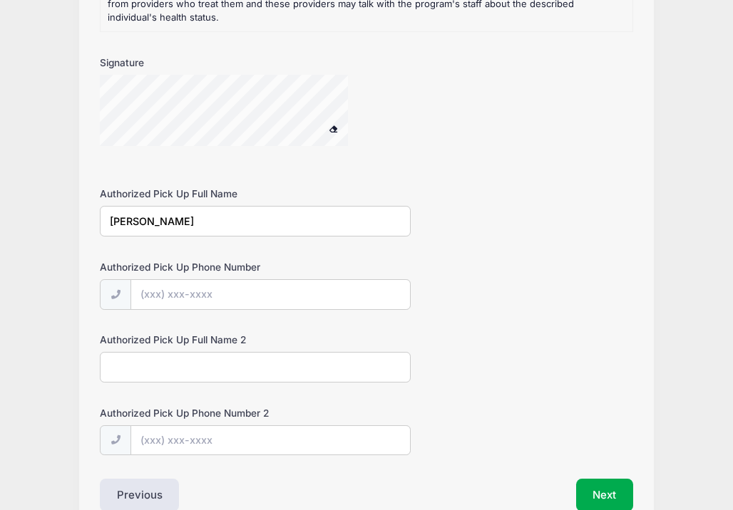
type input "Angela Owen"
click at [281, 280] on input "Authorized Pick Up Phone Number" at bounding box center [270, 295] width 279 height 31
type input "(828) 406-4445"
click at [239, 370] on input "Authorized Pick Up Full Name 2" at bounding box center [255, 367] width 311 height 31
type input "Brian Myer"
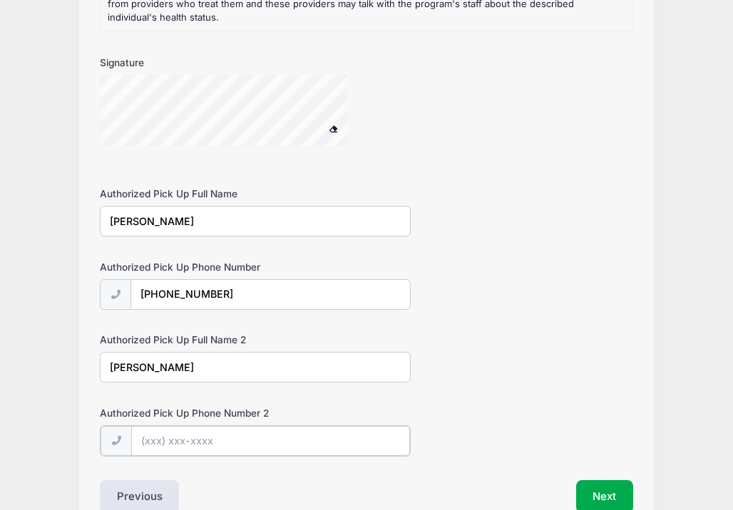
click at [255, 436] on input "Authorized Pick Up Phone Number 2" at bounding box center [270, 441] width 279 height 31
type input "(585) 406-0964"
click at [605, 492] on button "Next" at bounding box center [605, 495] width 58 height 33
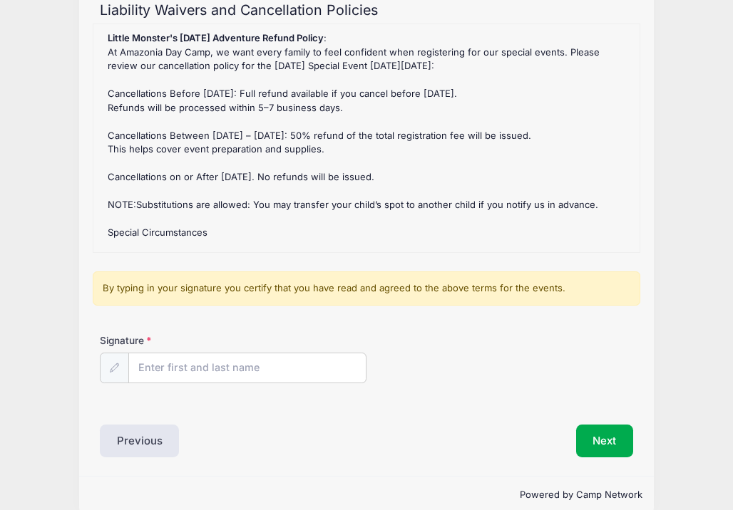
scroll to position [139, 0]
click at [156, 368] on input "Signature" at bounding box center [247, 368] width 237 height 31
type input "Lauren Myer"
click at [418, 341] on div "Signature Lauren Myer" at bounding box center [366, 358] width 533 height 50
click at [595, 441] on button "Next" at bounding box center [605, 440] width 58 height 33
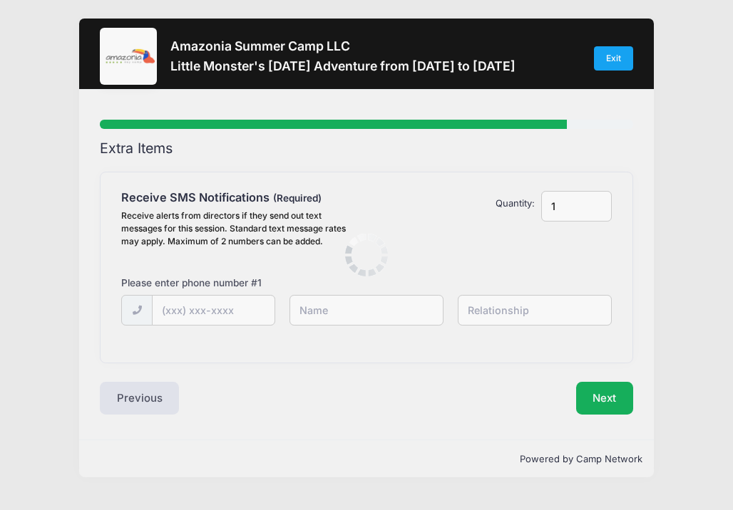
scroll to position [0, 0]
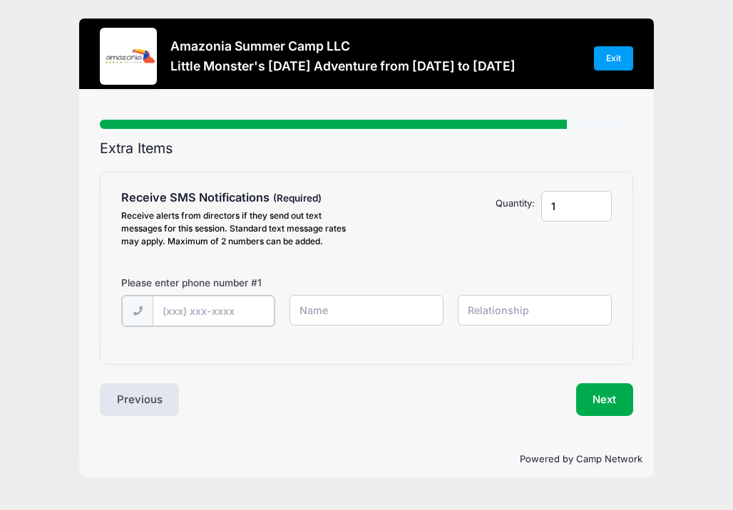
click at [237, 309] on input "text" at bounding box center [214, 311] width 122 height 31
type input "(828) 265-9562"
click at [362, 316] on input "text" at bounding box center [366, 310] width 154 height 31
type input "Lauren"
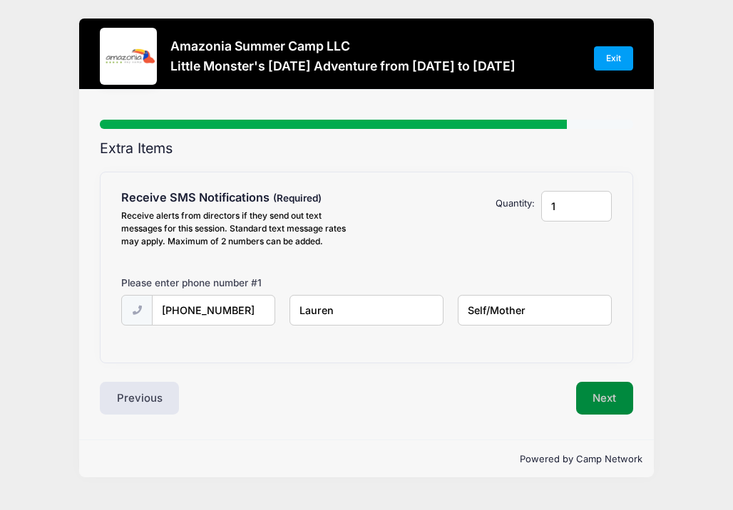
type input "Self/Mother"
click at [594, 403] on button "Next" at bounding box center [605, 398] width 58 height 33
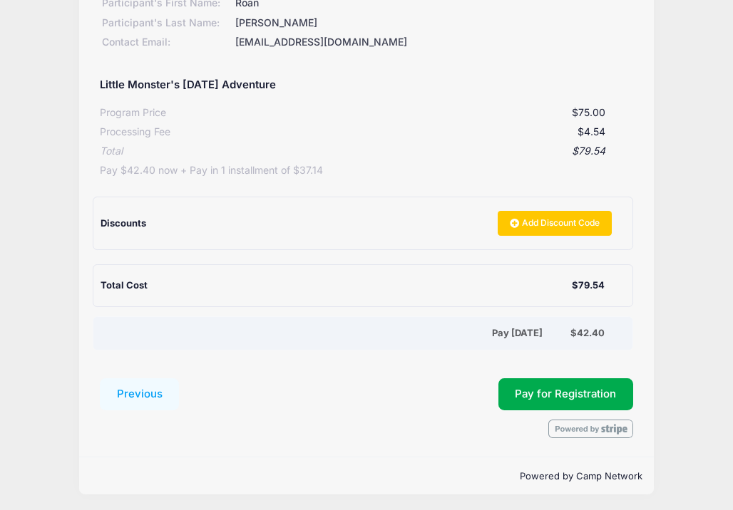
scroll to position [201, 0]
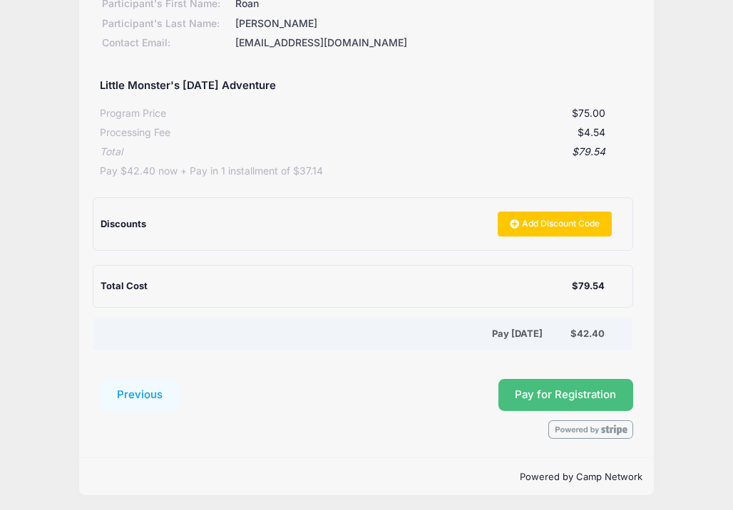
click at [513, 399] on button "Pay for Registration" at bounding box center [565, 395] width 135 height 33
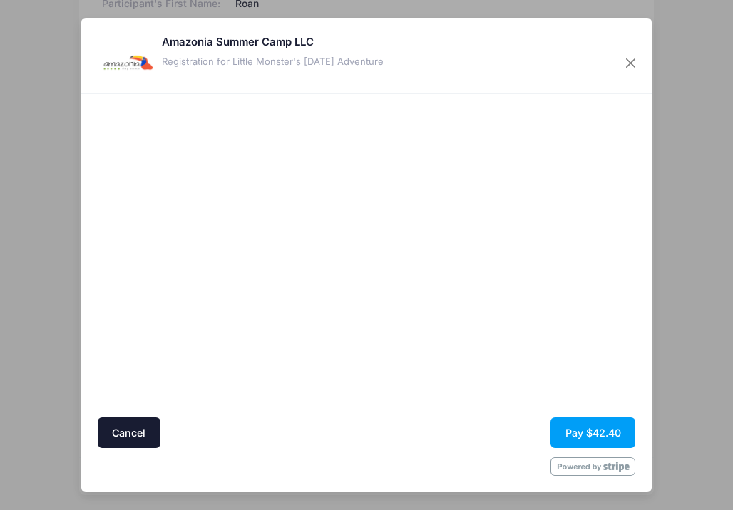
click at [359, 328] on div at bounding box center [367, 255] width 538 height 309
click at [572, 428] on button "Pay $42.40" at bounding box center [592, 433] width 85 height 31
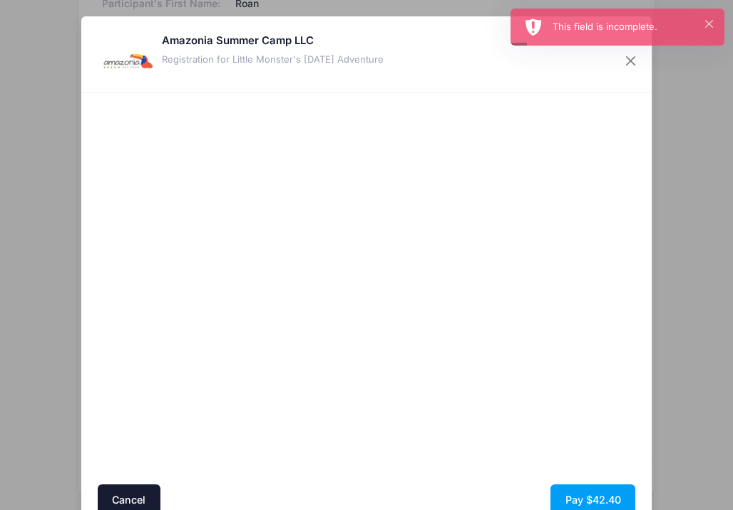
scroll to position [65, 0]
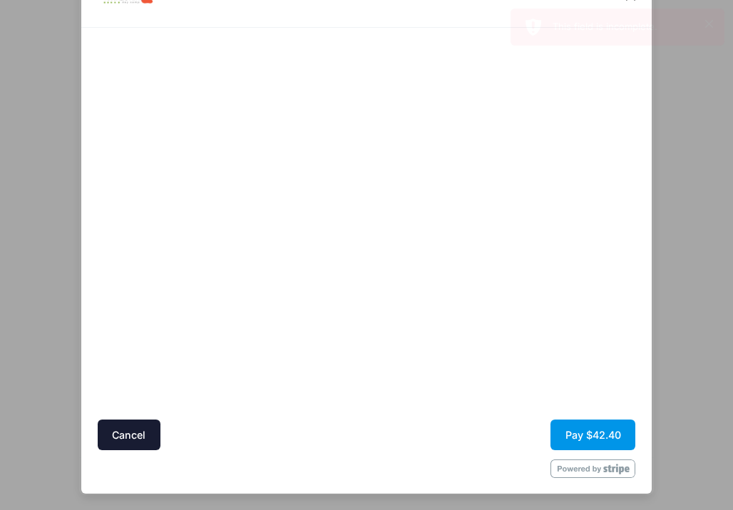
click at [579, 432] on button "Pay $42.40" at bounding box center [592, 435] width 85 height 31
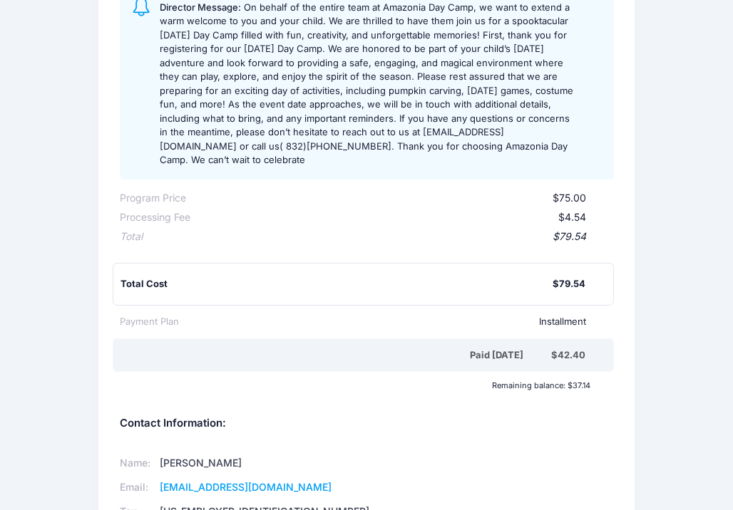
scroll to position [227, 0]
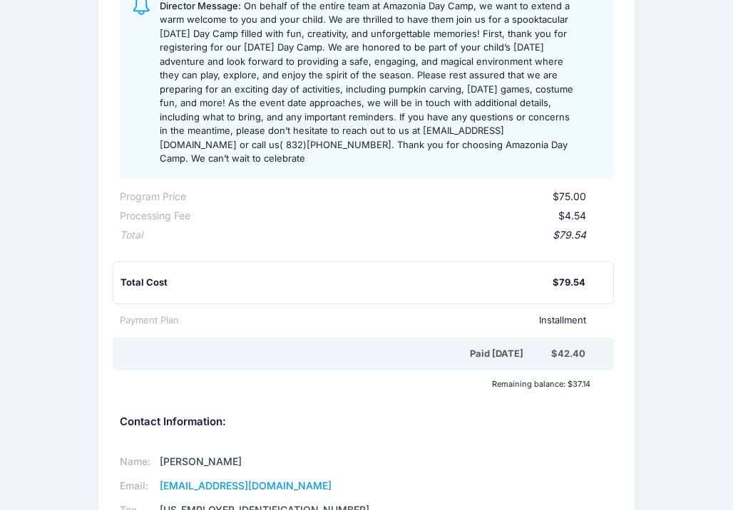
click at [145, 278] on div "Total Cost $79.54" at bounding box center [363, 283] width 501 height 43
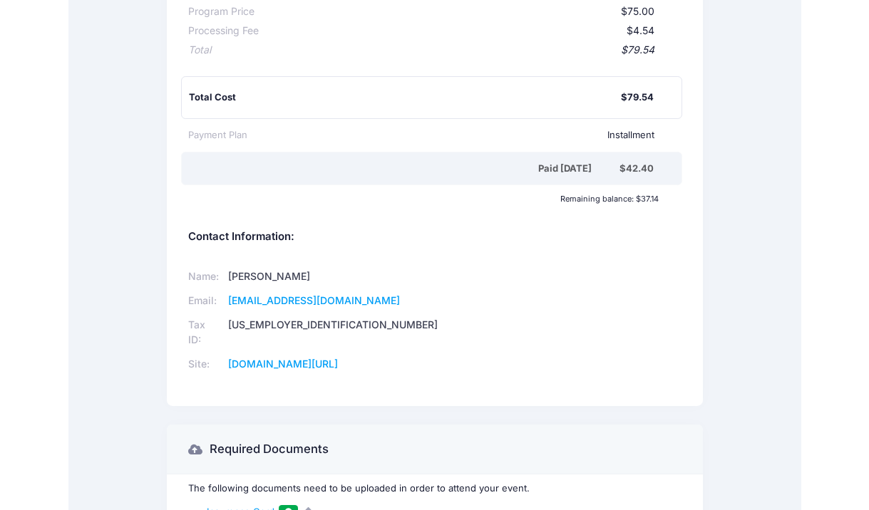
scroll to position [413, 0]
